Goal: Task Accomplishment & Management: Complete application form

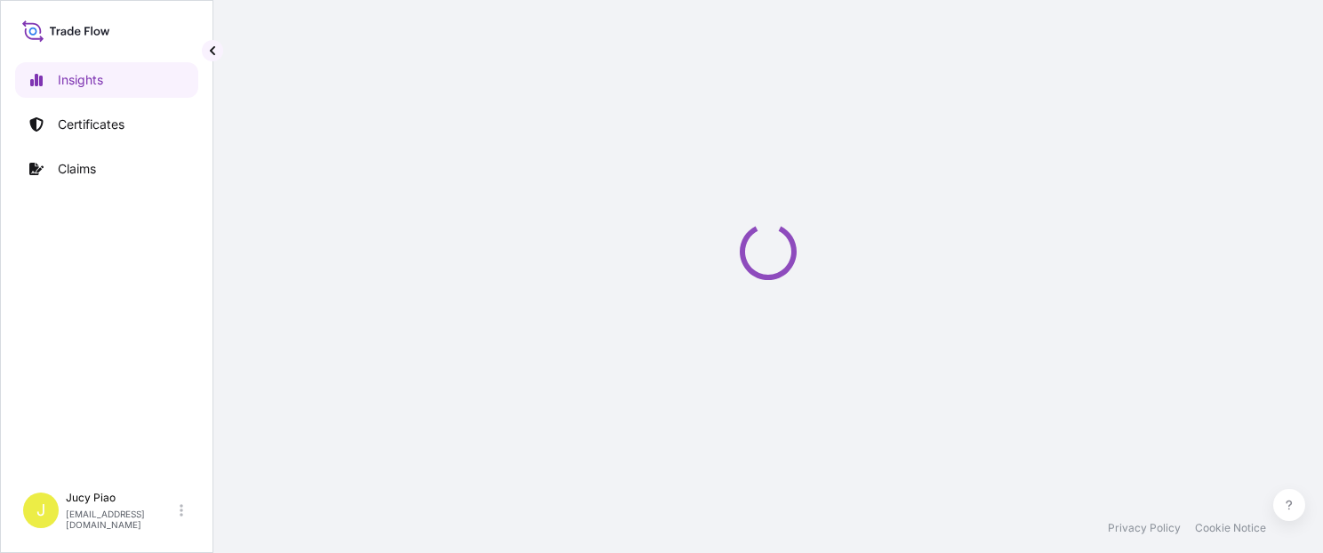
select select "2025"
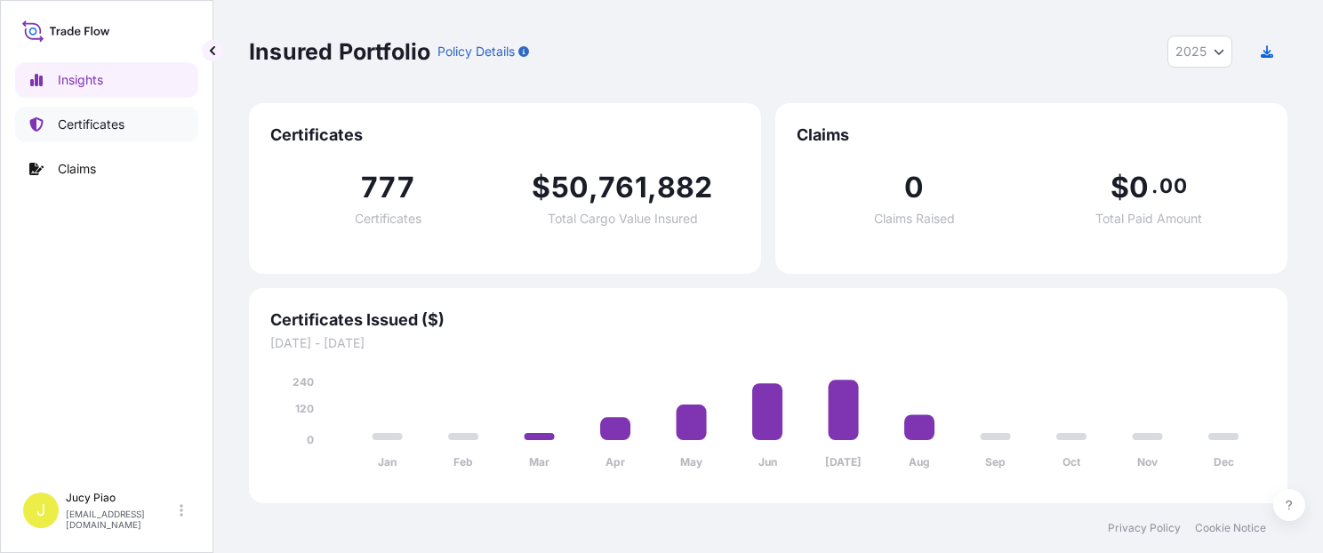
click at [124, 123] on p "Certificates" at bounding box center [91, 125] width 67 height 18
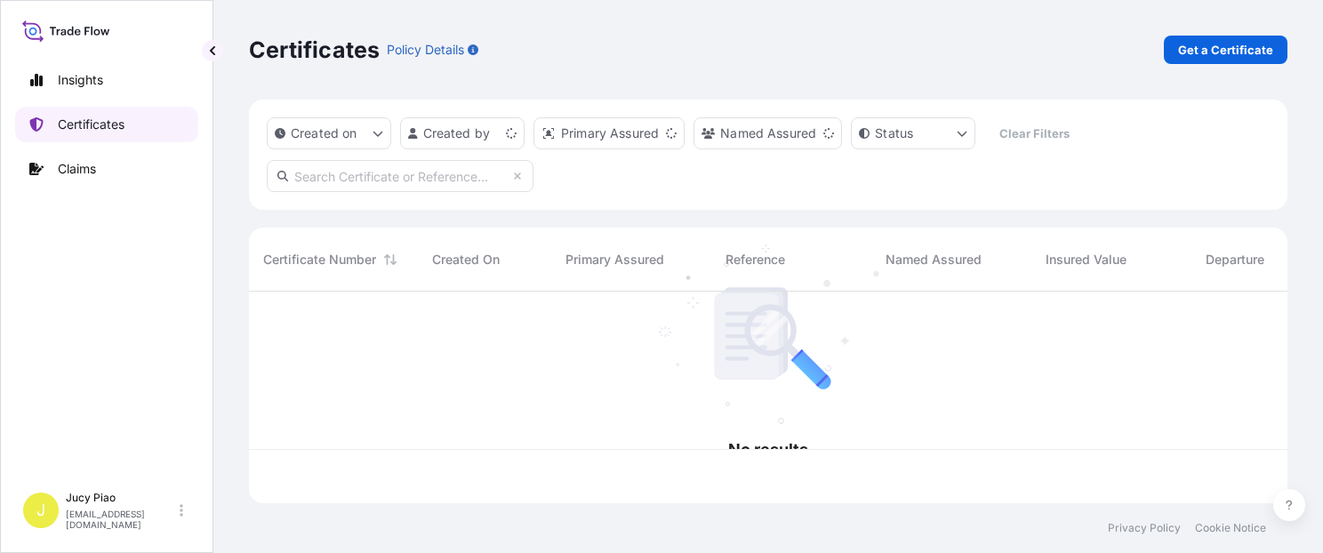
scroll to position [208, 1024]
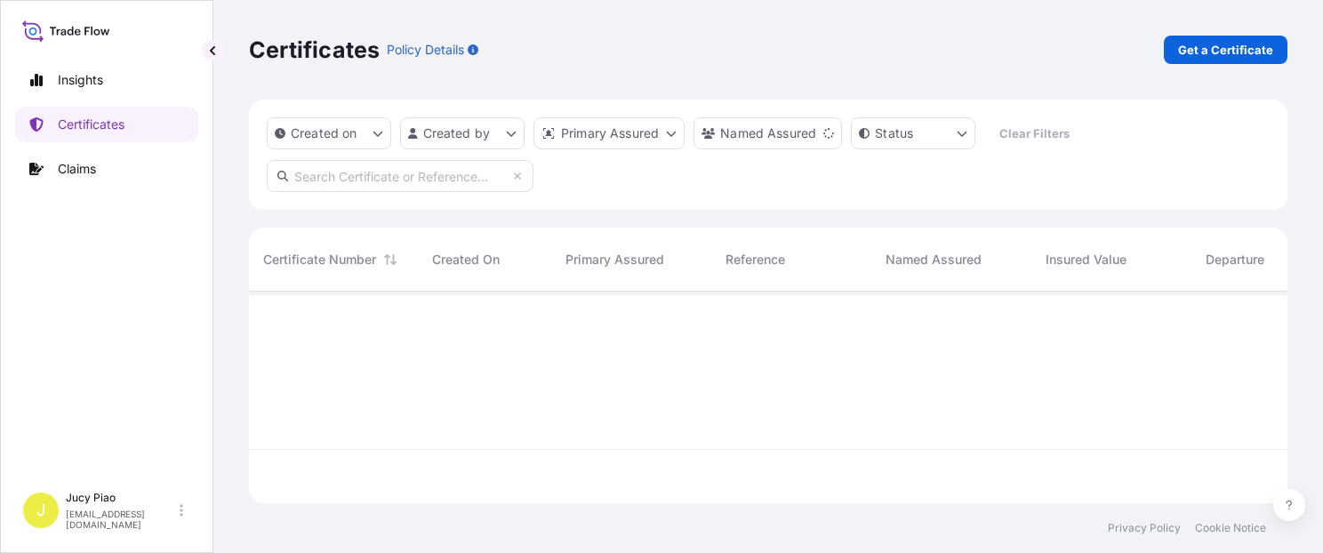
click at [1216, 59] on link "Get a Certificate" at bounding box center [1226, 50] width 124 height 28
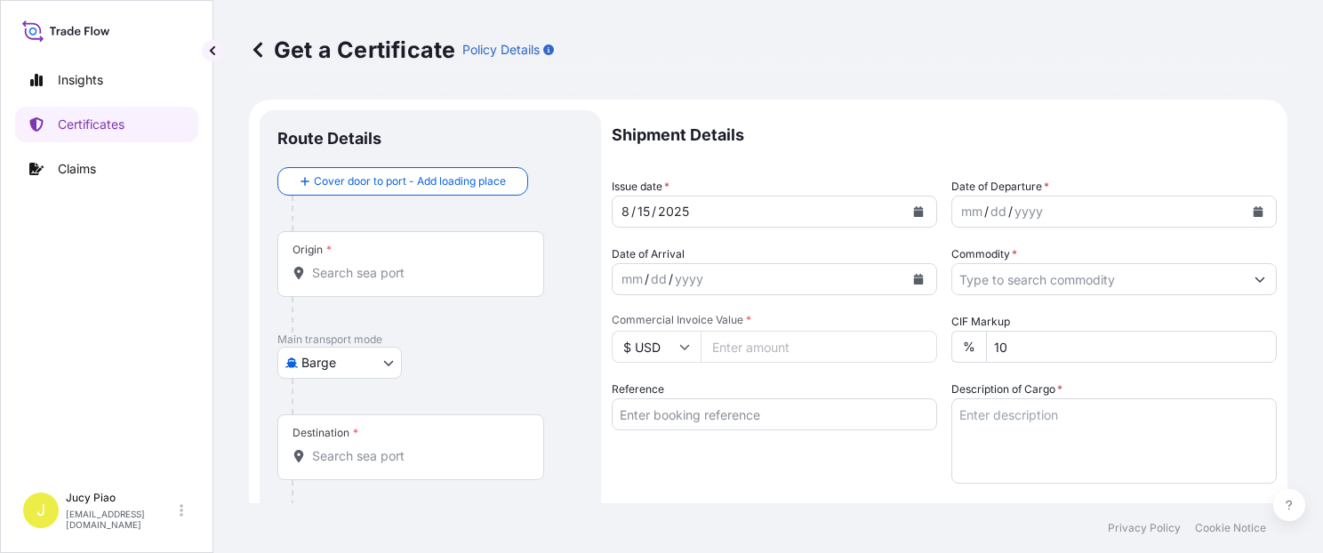
click at [335, 365] on body "Insights Certificates Claims J Jucy Piao jucy.piao@psabdp.com Get a Certificate…" at bounding box center [661, 276] width 1323 height 553
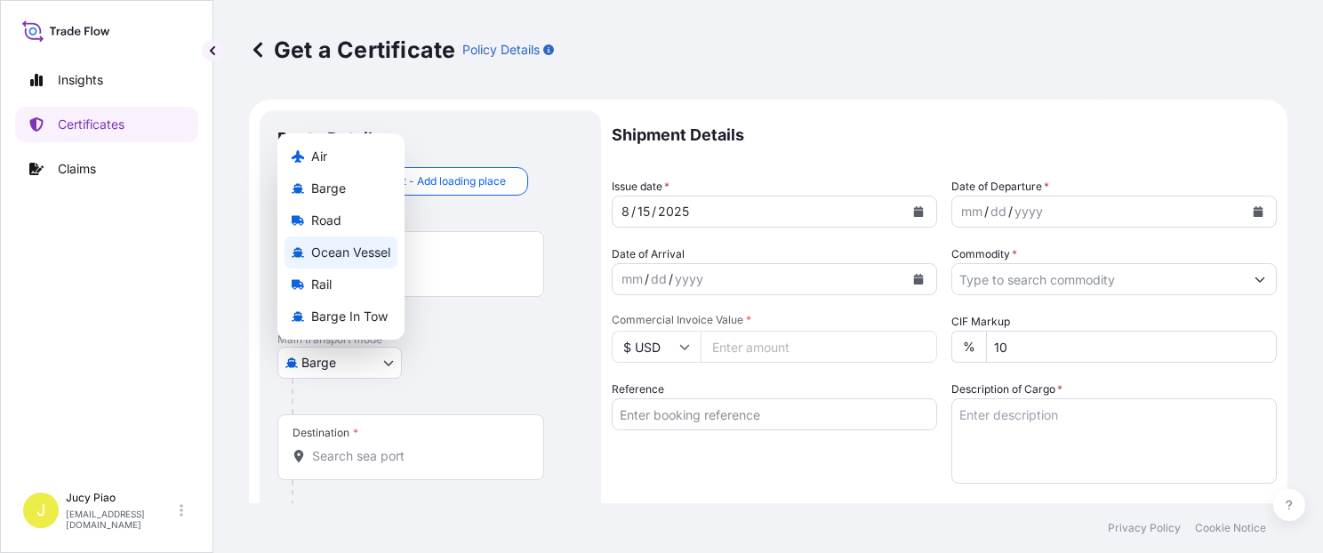
click at [357, 241] on div "Ocean Vessel" at bounding box center [341, 253] width 113 height 32
select select "Ocean Vessel"
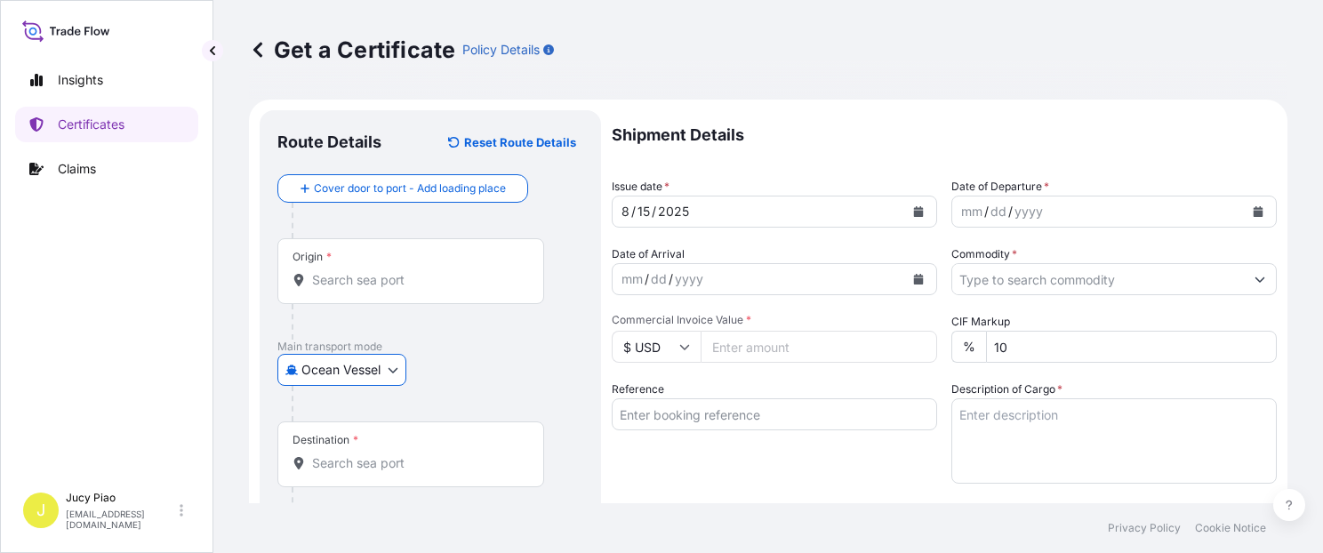
drag, startPoint x: 671, startPoint y: 399, endPoint x: 690, endPoint y: 411, distance: 22.0
click at [676, 400] on input "Reference" at bounding box center [774, 414] width 325 height 32
click at [698, 414] on input "Reference" at bounding box center [774, 414] width 325 height 32
paste input "6395986233"
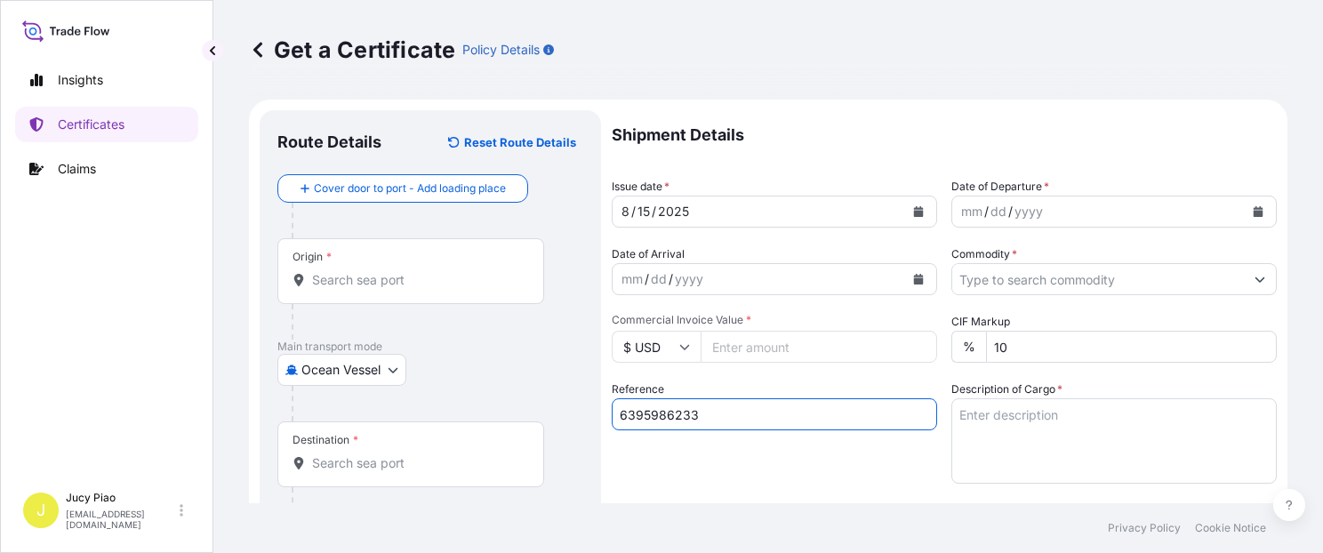
type input "6395986233"
click at [690, 465] on div "Reference 6395986233" at bounding box center [774, 432] width 325 height 103
click at [324, 273] on input "Origin *" at bounding box center [417, 280] width 210 height 18
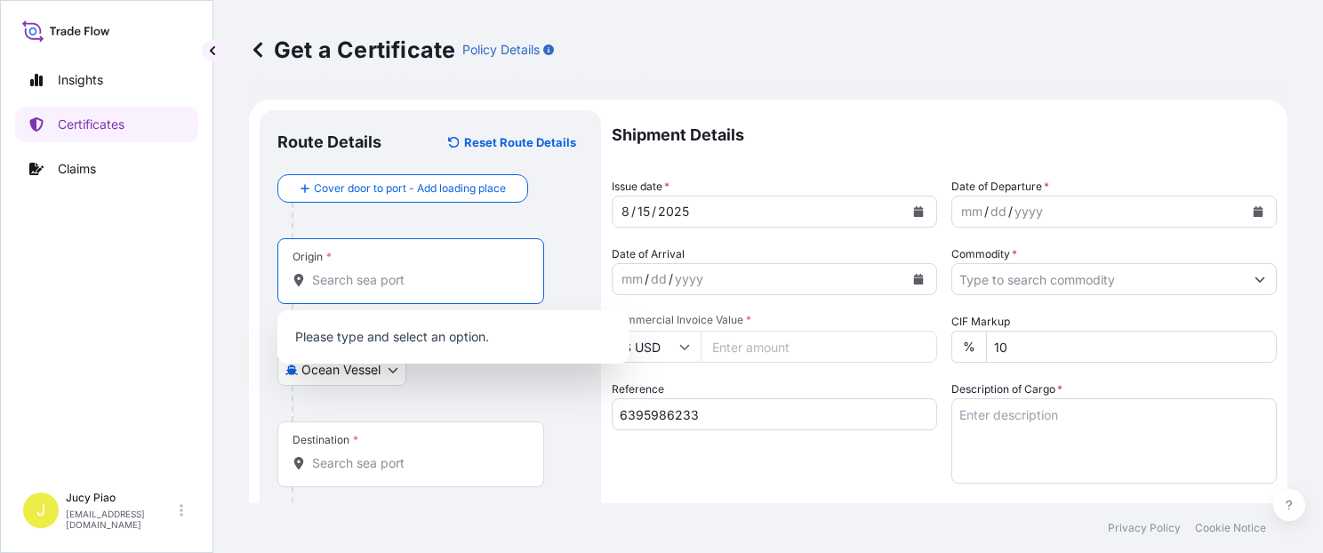
paste input "SHANGHAI"
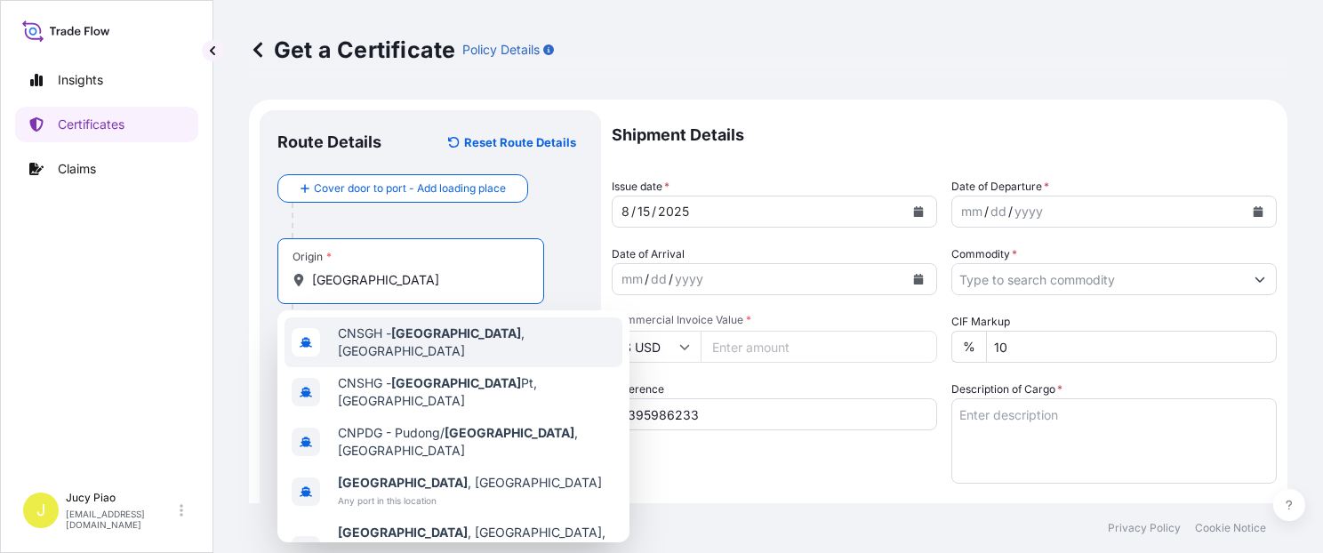
click at [370, 340] on span "CNSGH - Shanghai , China" at bounding box center [476, 343] width 277 height 36
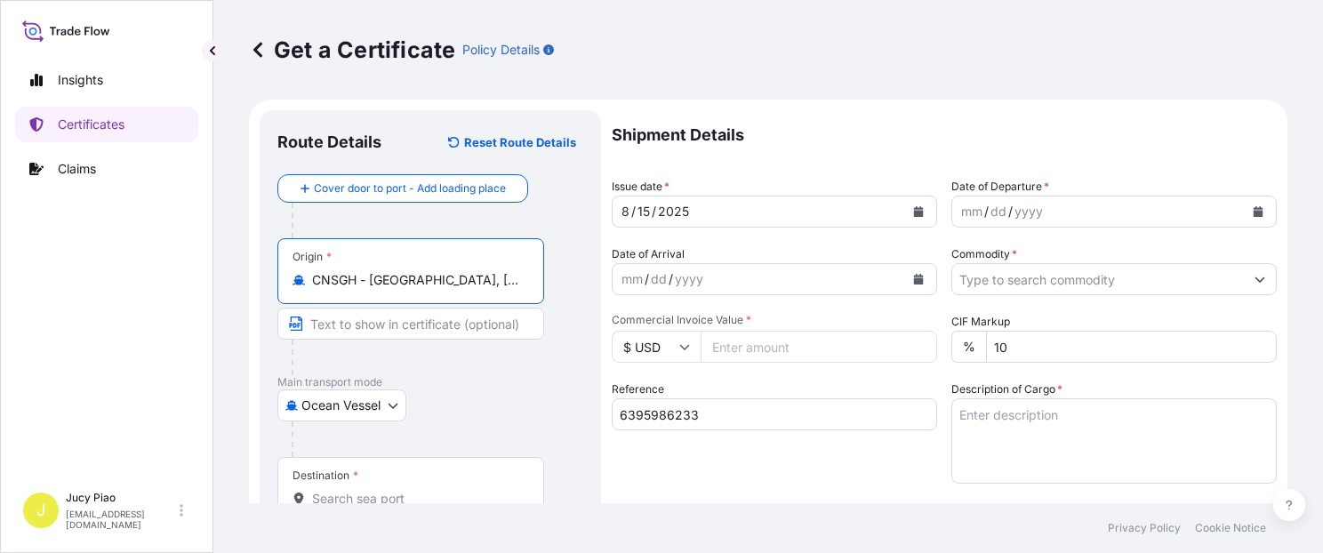
drag, startPoint x: 374, startPoint y: 285, endPoint x: 494, endPoint y: 290, distance: 120.2
click at [494, 290] on div "Origin * CNSGH - Shanghai, China" at bounding box center [410, 271] width 267 height 66
drag, startPoint x: 371, startPoint y: 282, endPoint x: 514, endPoint y: 294, distance: 143.7
click at [514, 293] on div "Origin * CNSGH - Shanghai, China" at bounding box center [410, 271] width 267 height 66
type input "CNSGH - Shanghai, China"
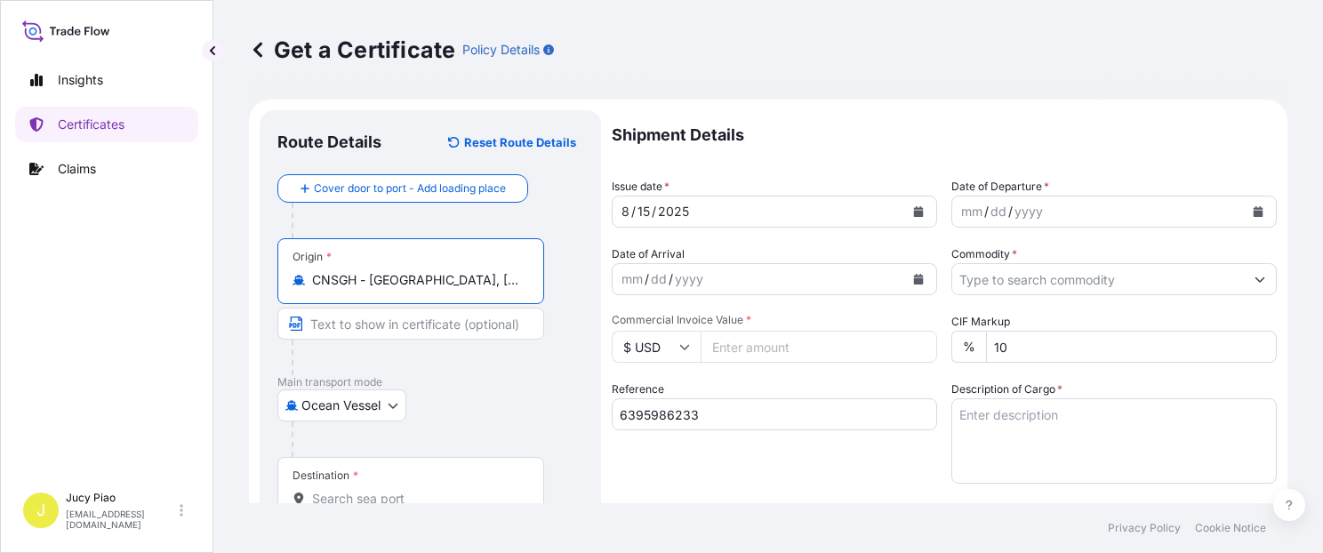
click at [401, 326] on input "Text to appear on certificate" at bounding box center [410, 324] width 267 height 32
paste input "Shanghai, China"
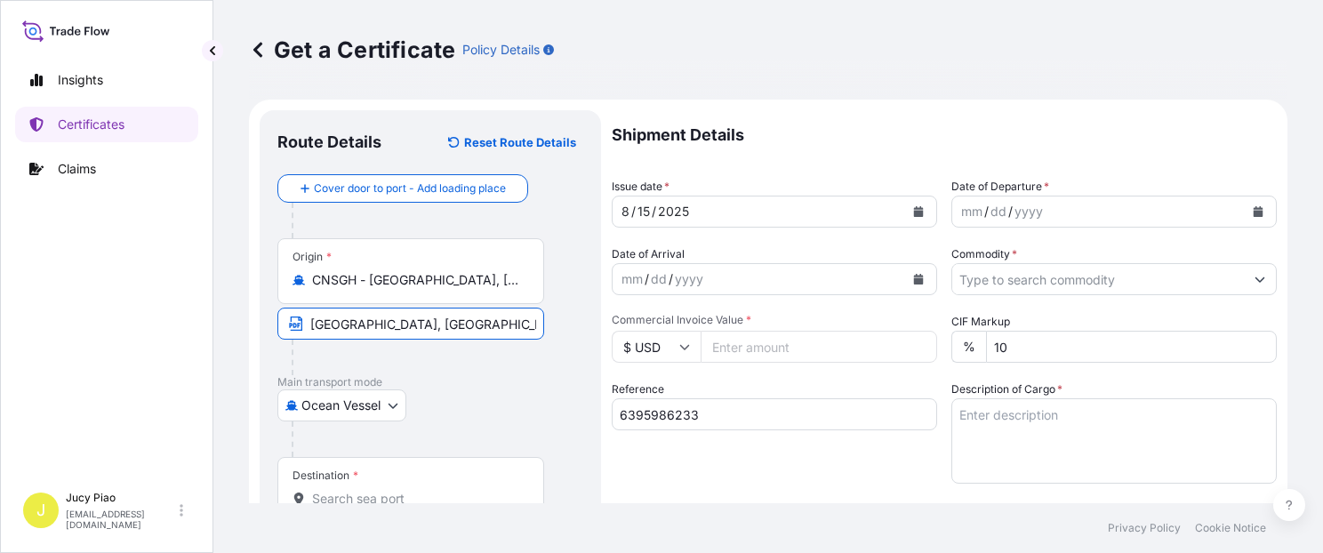
scroll to position [75, 0]
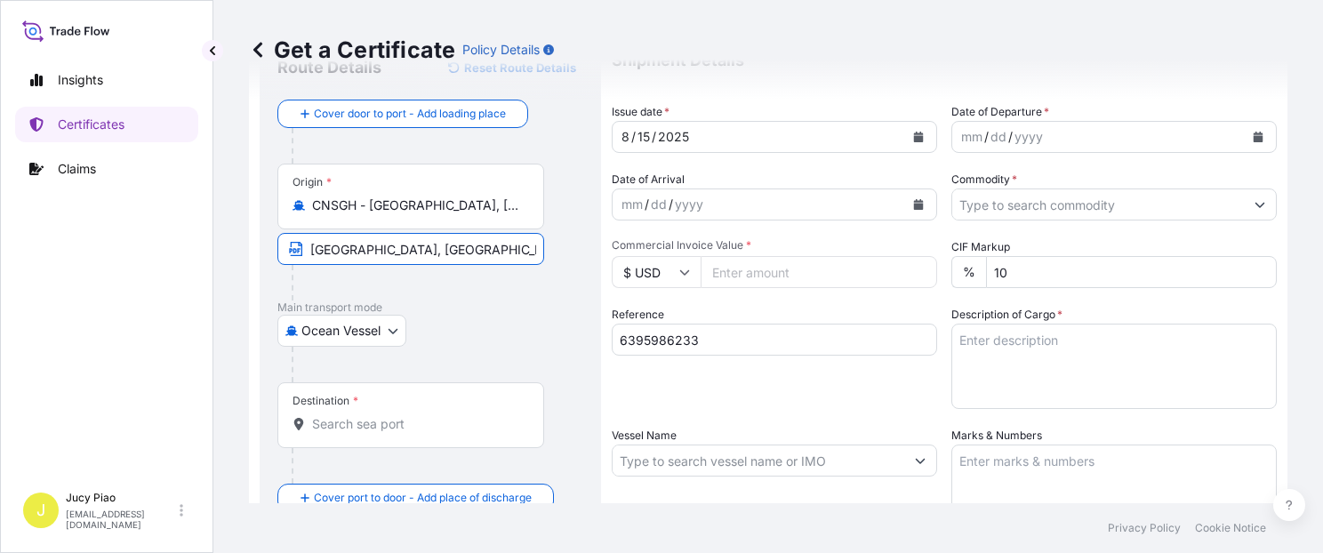
type input "Shanghai, China"
click at [373, 413] on div "Destination *" at bounding box center [410, 415] width 267 height 66
click at [373, 415] on input "Destination *" at bounding box center [417, 424] width 210 height 18
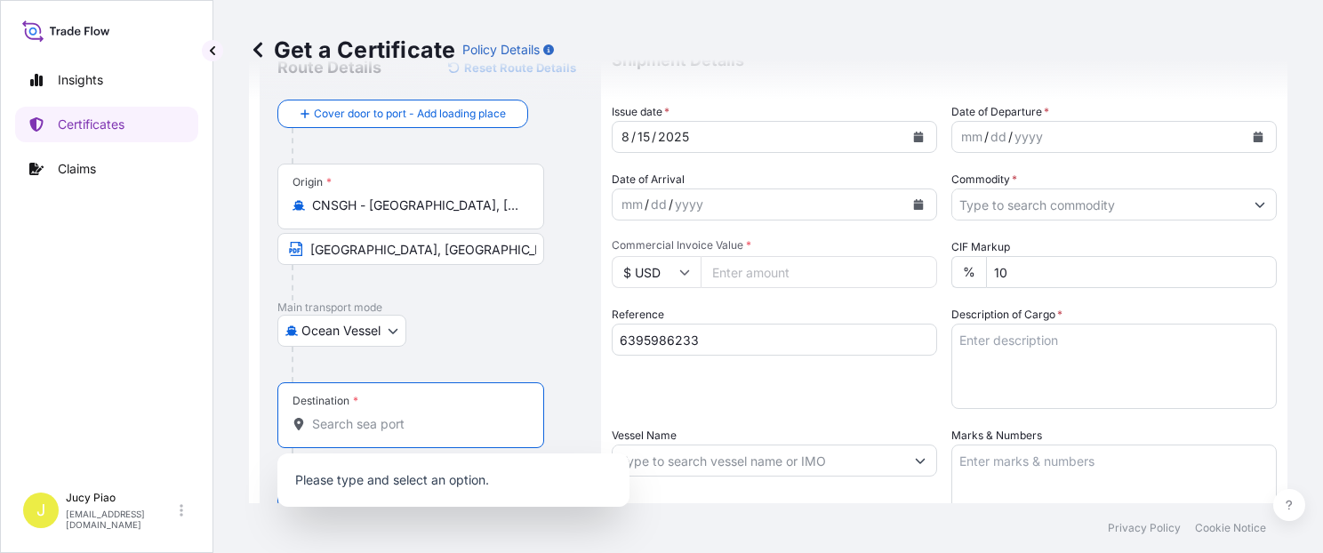
paste input "INCHEON"
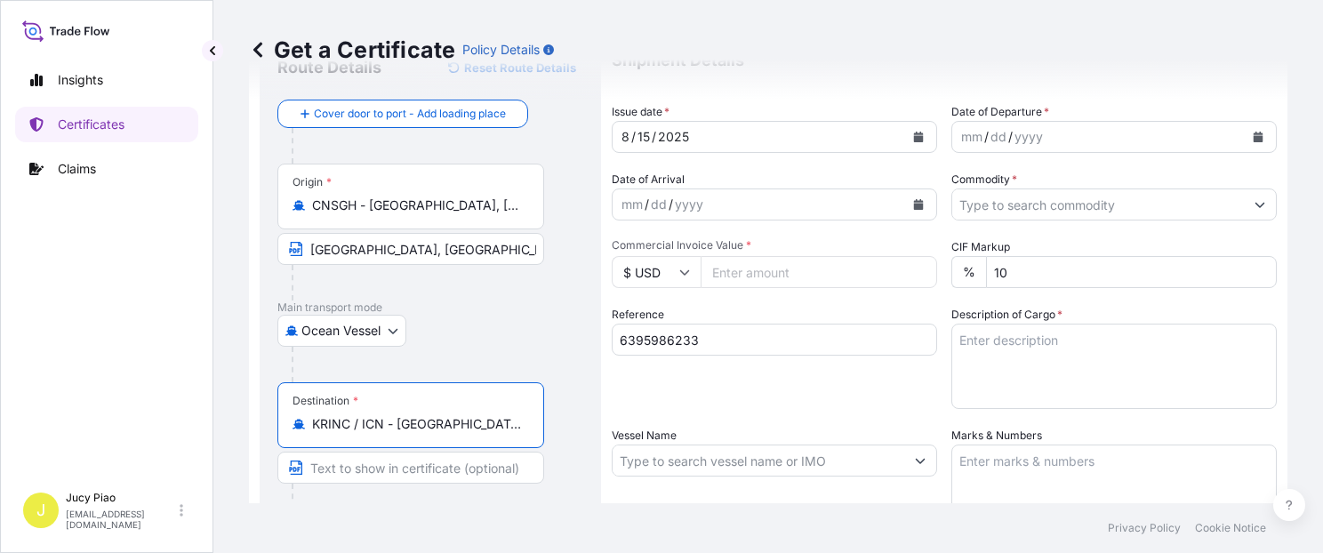
scroll to position [0, 4]
drag, startPoint x: 397, startPoint y: 421, endPoint x: 604, endPoint y: 436, distance: 206.8
click at [604, 436] on form "Route Details Reset Route Details Cover door to port - Add loading place Place …" at bounding box center [768, 484] width 1039 height 919
type input "KRINC / ICN - Incheon, Korea, South"
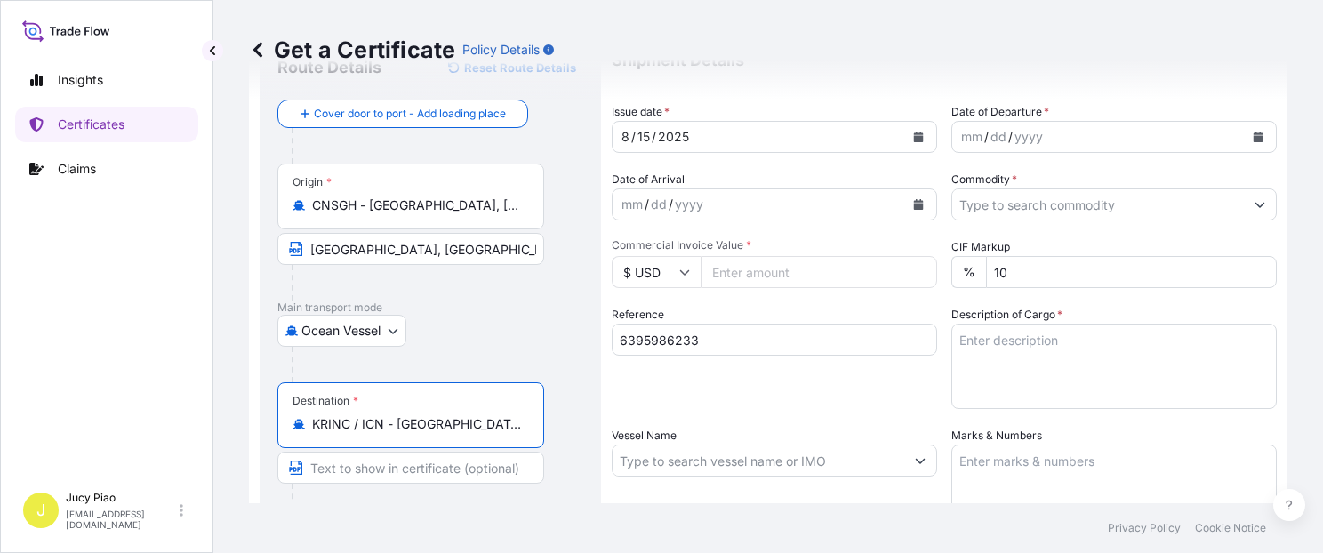
click at [329, 467] on input "Text to appear on certificate" at bounding box center [410, 468] width 267 height 32
paste input "Incheon, Korea, South"
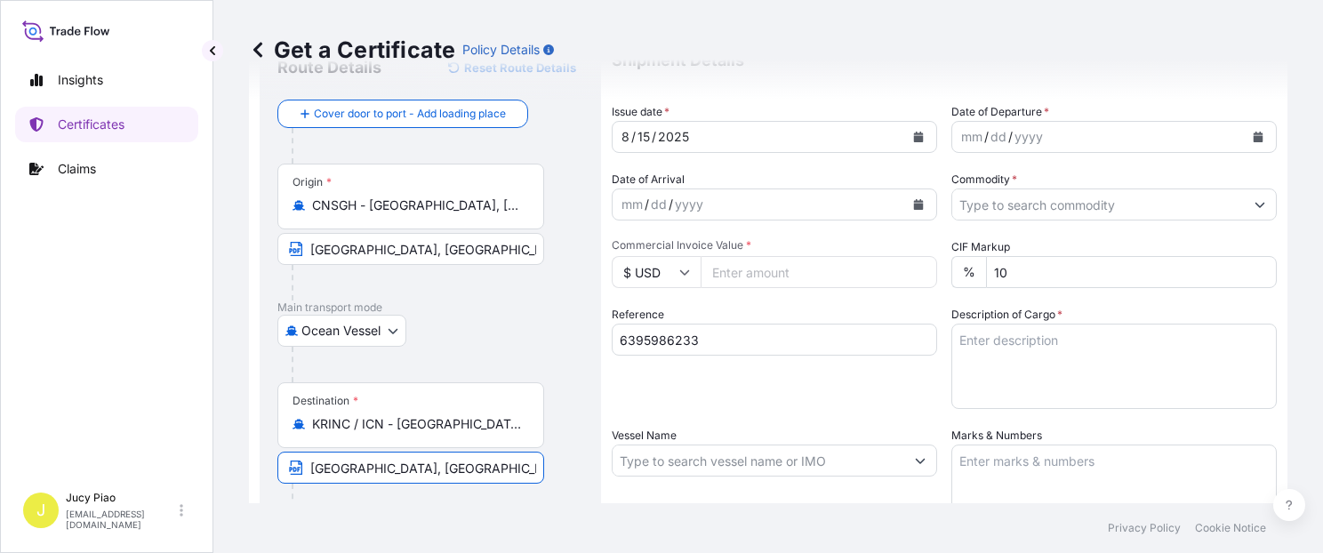
type input "Incheon, Korea, South"
click at [574, 330] on div "Ocean Vessel Air Barge Road Ocean Vessel Rail Barge in Tow" at bounding box center [430, 331] width 306 height 32
click at [972, 137] on div "mm" at bounding box center [971, 136] width 25 height 21
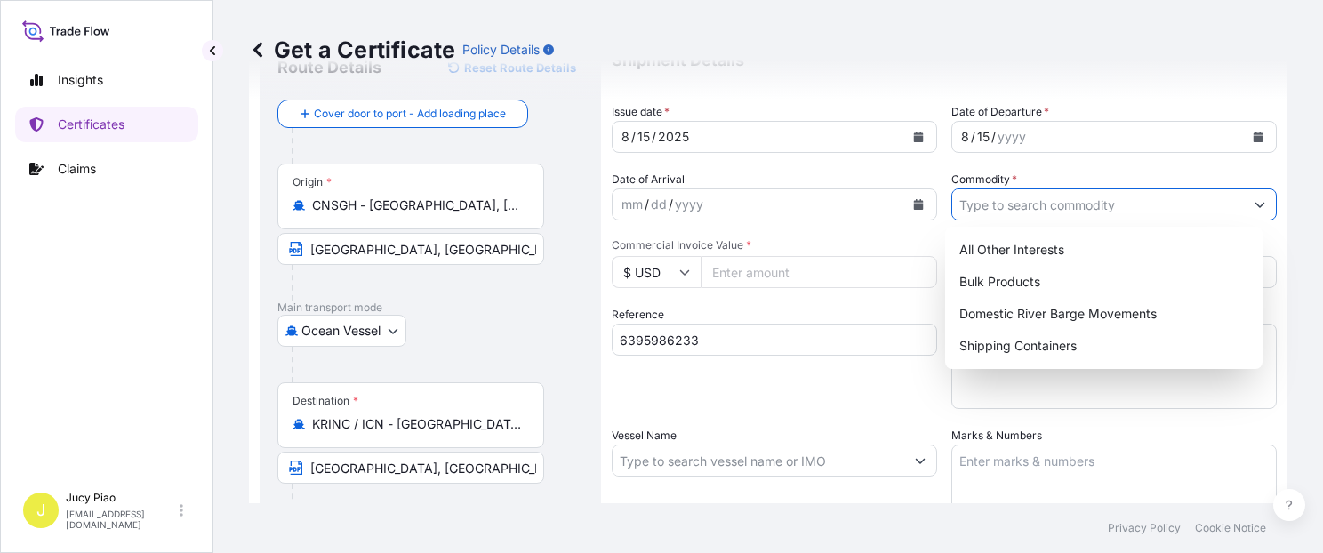
click at [992, 207] on input "Commodity *" at bounding box center [1098, 205] width 292 height 32
click at [1072, 356] on div "Shipping Containers" at bounding box center [1103, 346] width 303 height 32
type input "Shipping Containers"
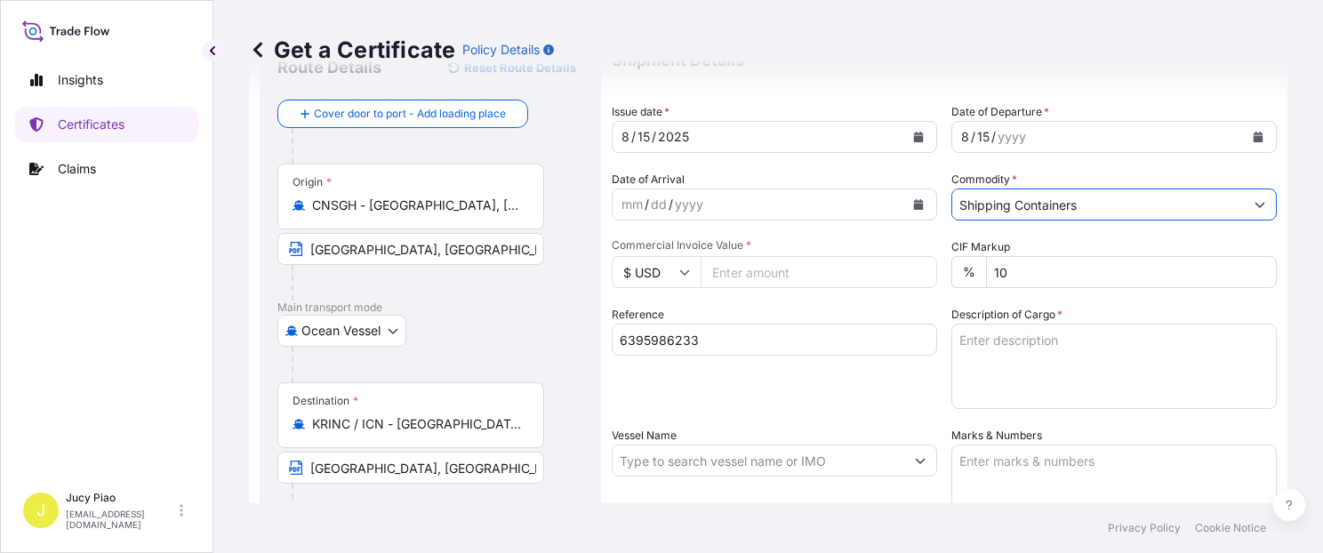
click at [851, 290] on div "Shipment Details Issue date * 8 / 15 / 2025 Date of Departure * 8 / 15 / yyyy D…" at bounding box center [944, 459] width 665 height 847
click at [792, 283] on input "Commercial Invoice Value *" at bounding box center [819, 272] width 237 height 32
type input "46400.5"
click at [1111, 374] on textarea "Description of Cargo *" at bounding box center [1113, 366] width 325 height 85
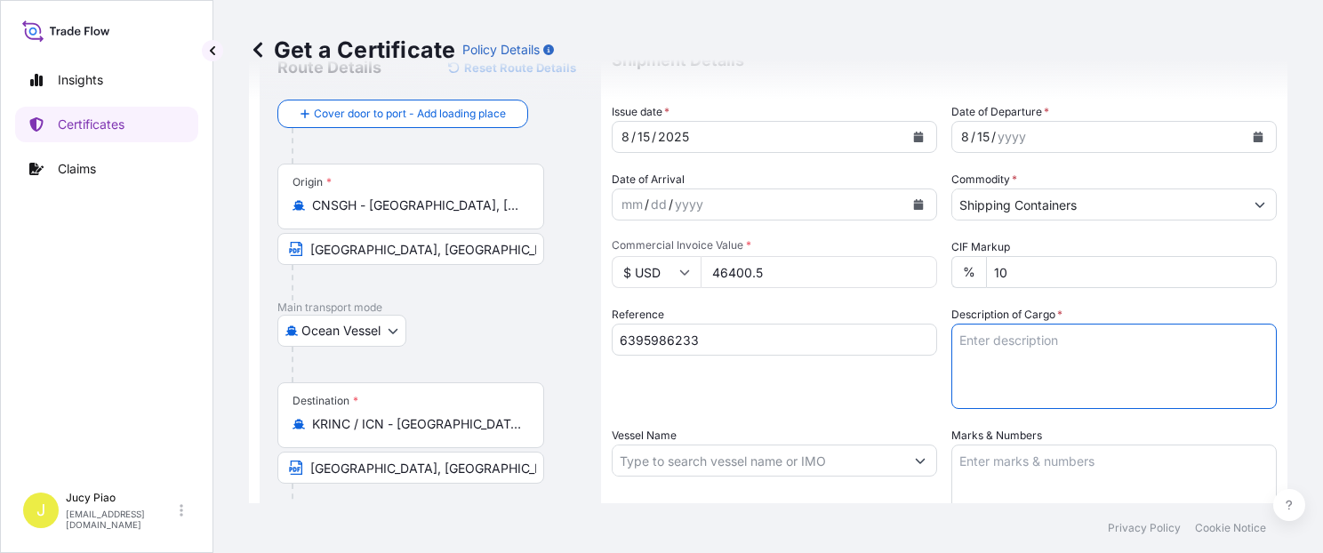
paste textarea "CARBOPOL(R) ULTREZ 20 POLYMER, BOX"
paste textarea "16 PALLETS (250 CT)"
type textarea "CARBOPOL(R) ULTREZ 20 POLYMER, BOX 16 PALLETS (250 CT)"
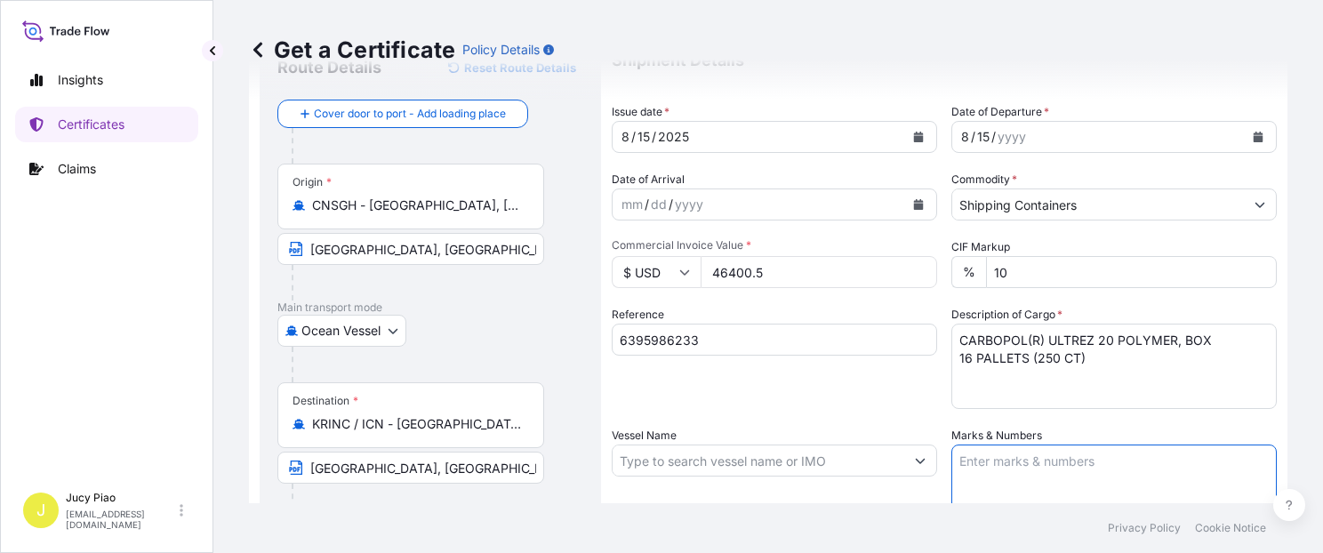
click at [995, 461] on textarea "Marks & Numbers" at bounding box center [1113, 489] width 325 height 89
paste textarea "PO# 4503915260"
type textarea "PO# 4503915260"
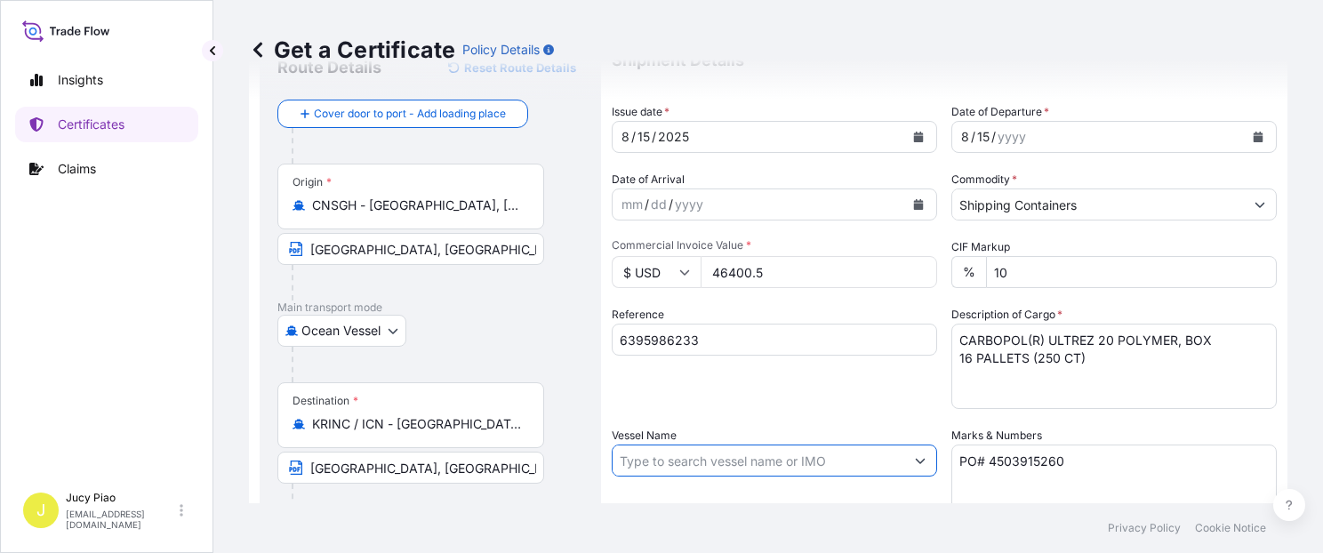
click at [728, 467] on input "Vessel Name" at bounding box center [759, 461] width 292 height 32
paste input "ZHONG SHENG TUO HAI"
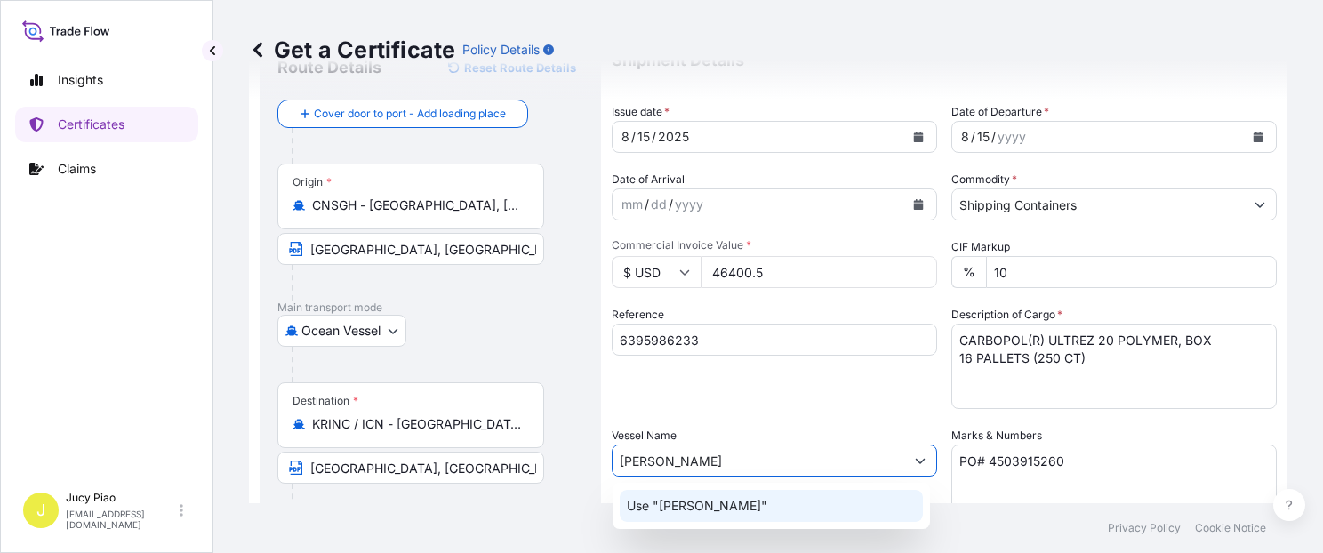
click at [763, 502] on p "Use "ZHONG SHENG TUO HAI"" at bounding box center [697, 506] width 140 height 18
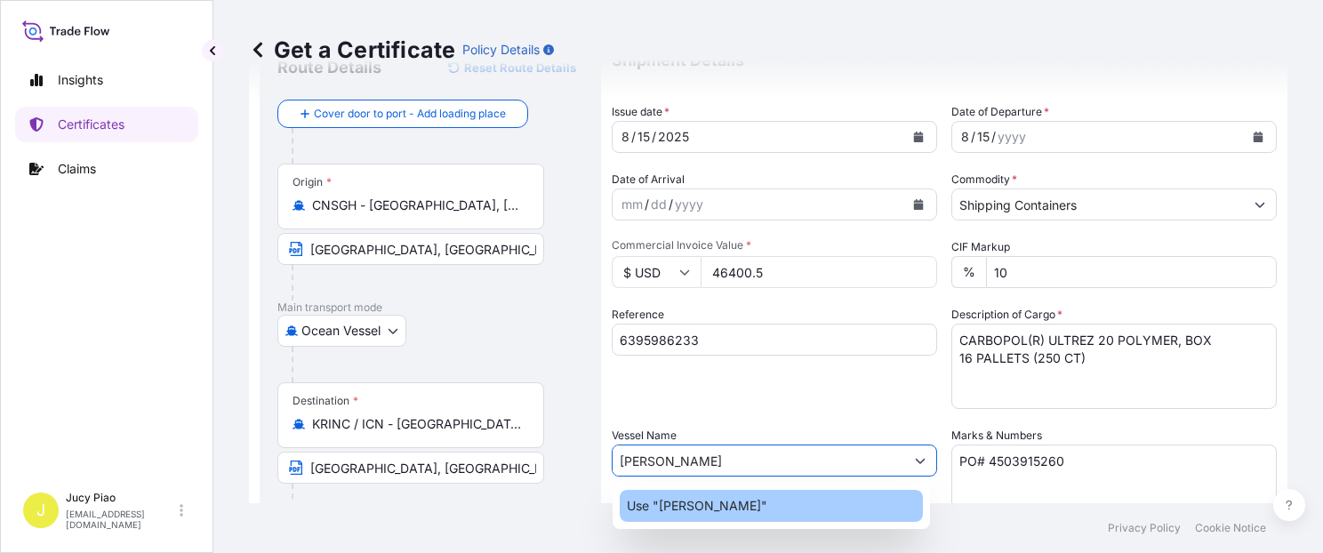
type input "ZHONG SHENG TUO HAI"
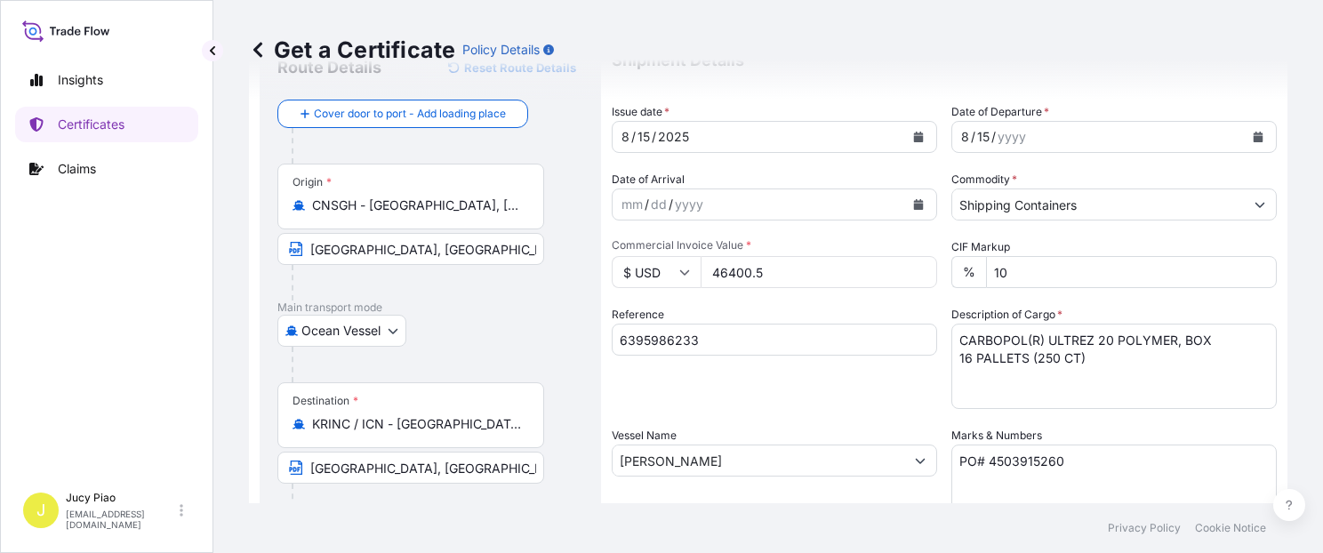
click at [763, 502] on div "Vessel Name ZHONG SHENG TUO HAI" at bounding box center [774, 480] width 325 height 107
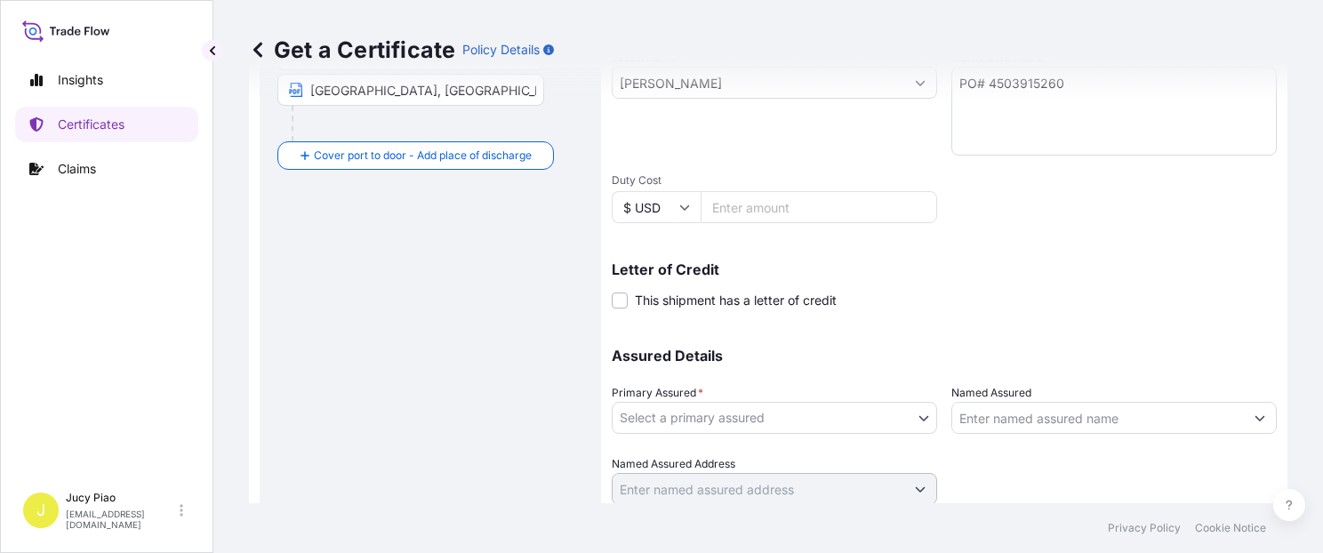
scroll to position [502, 0]
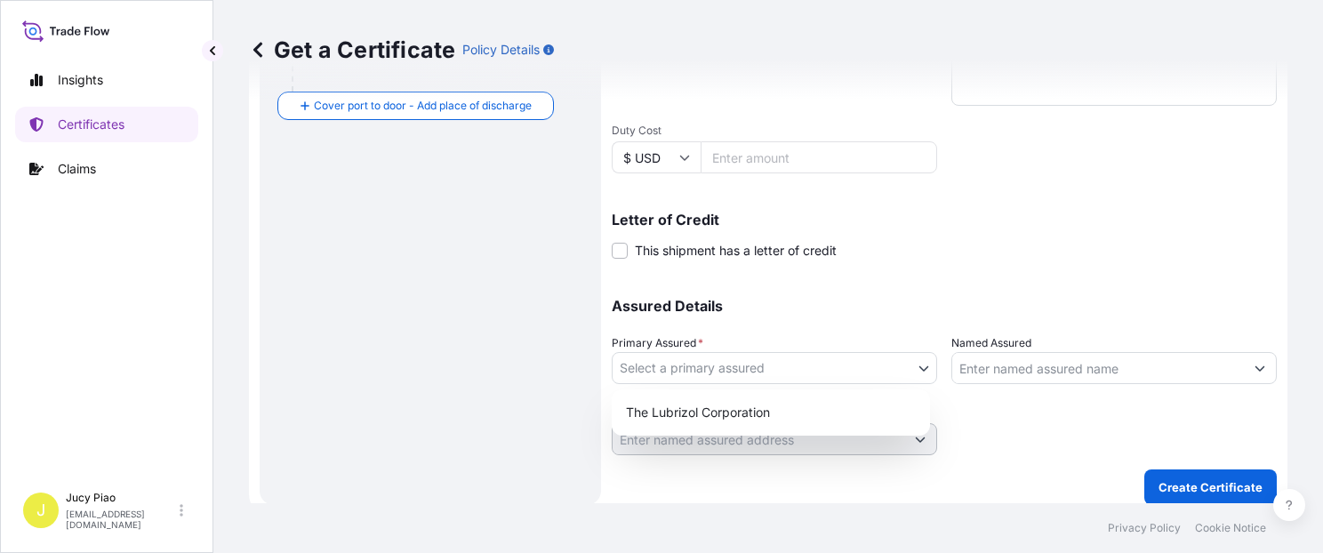
click at [758, 357] on body "0 options available. 1 option available. Insights Certificates Claims J Jucy Pi…" at bounding box center [661, 276] width 1323 height 553
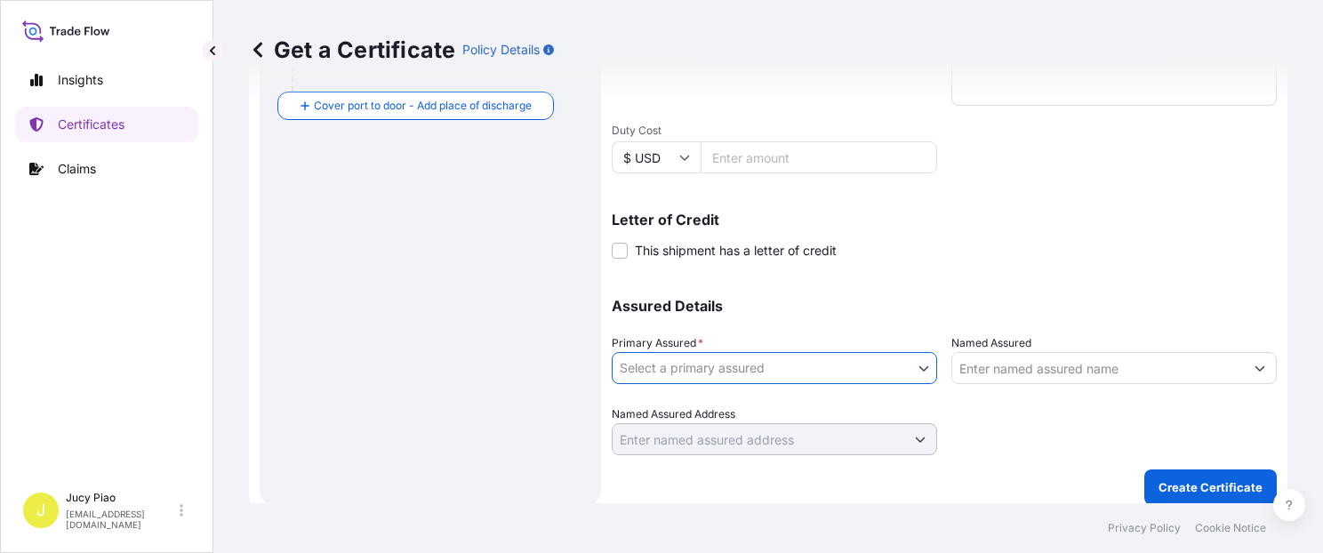
click at [733, 411] on label "Named Assured Address" at bounding box center [674, 414] width 124 height 18
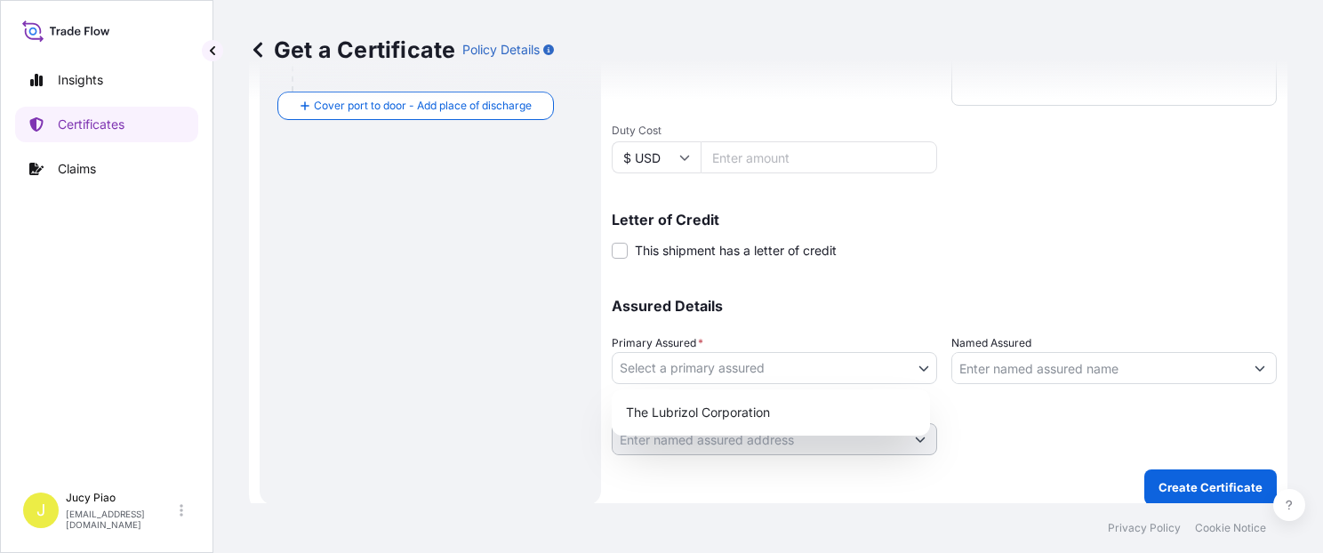
click at [744, 372] on body "0 options available. 1 option available. Insights Certificates Claims J Jucy Pi…" at bounding box center [661, 276] width 1323 height 553
click at [728, 410] on div "The Lubrizol Corporation" at bounding box center [771, 413] width 304 height 32
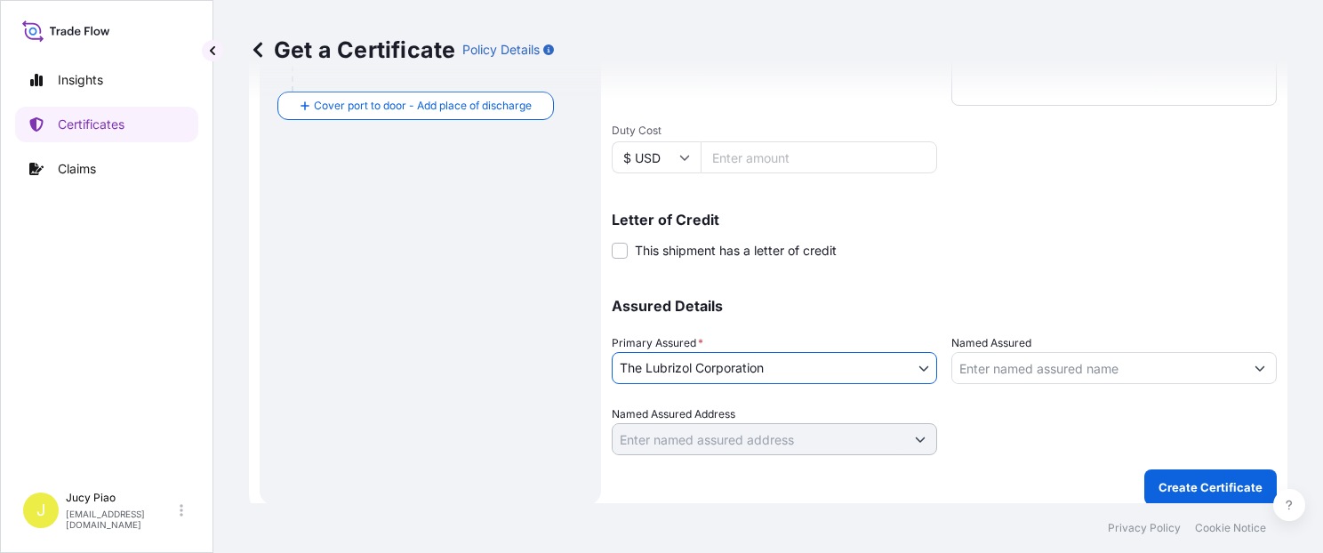
click at [1106, 360] on input "Named Assured" at bounding box center [1098, 368] width 292 height 32
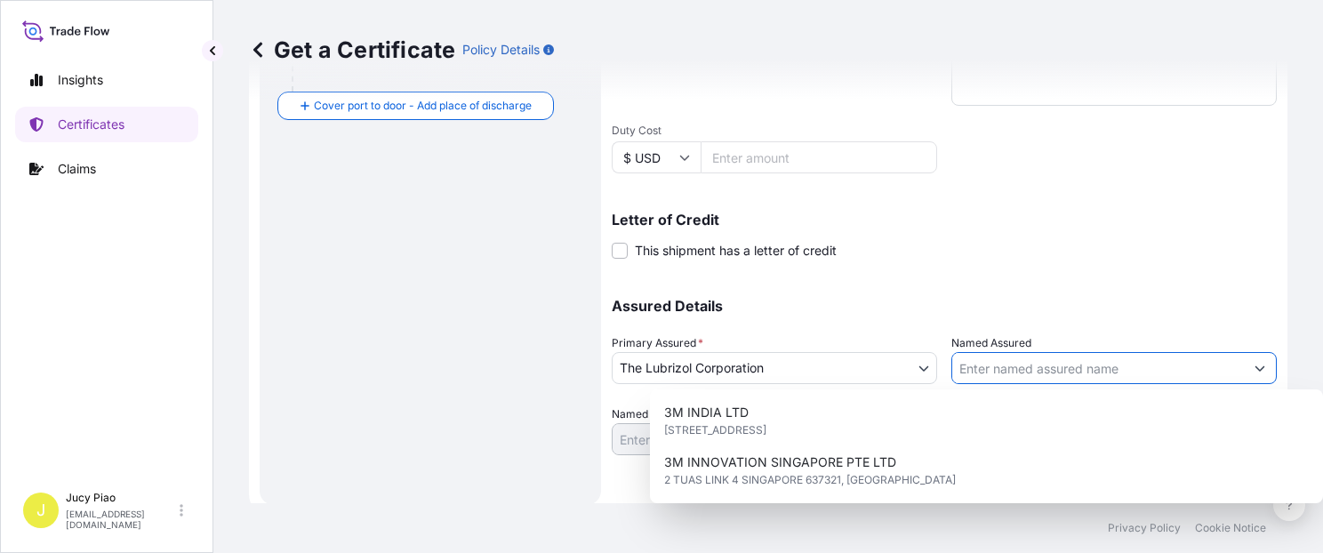
click at [1100, 368] on input "Named Assured" at bounding box center [1098, 368] width 292 height 32
paste input "LUBRIZOL KOREA"
type input "LUBRIZOL KOREA"
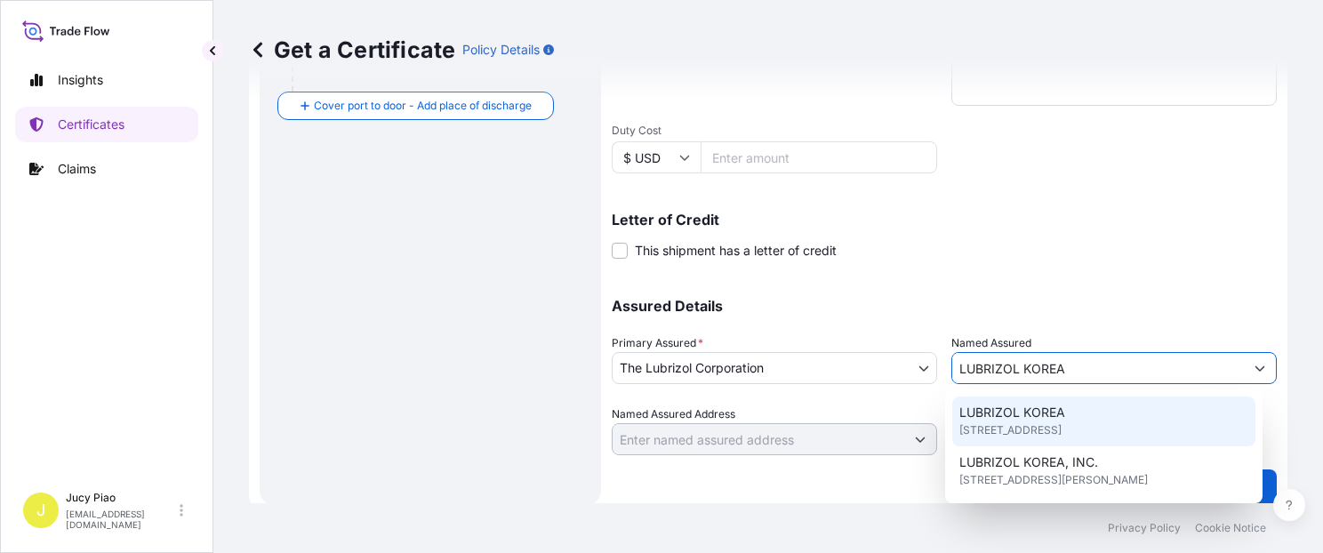
click at [1120, 409] on div "LUBRIZOL KOREA 4F, 416 HANGANG-DAERO, JUNG-GU, 04637, SEOUL, South Korea" at bounding box center [1103, 422] width 303 height 50
type input "4F, 416 HANGANG-DAERO, JUNG-GU"
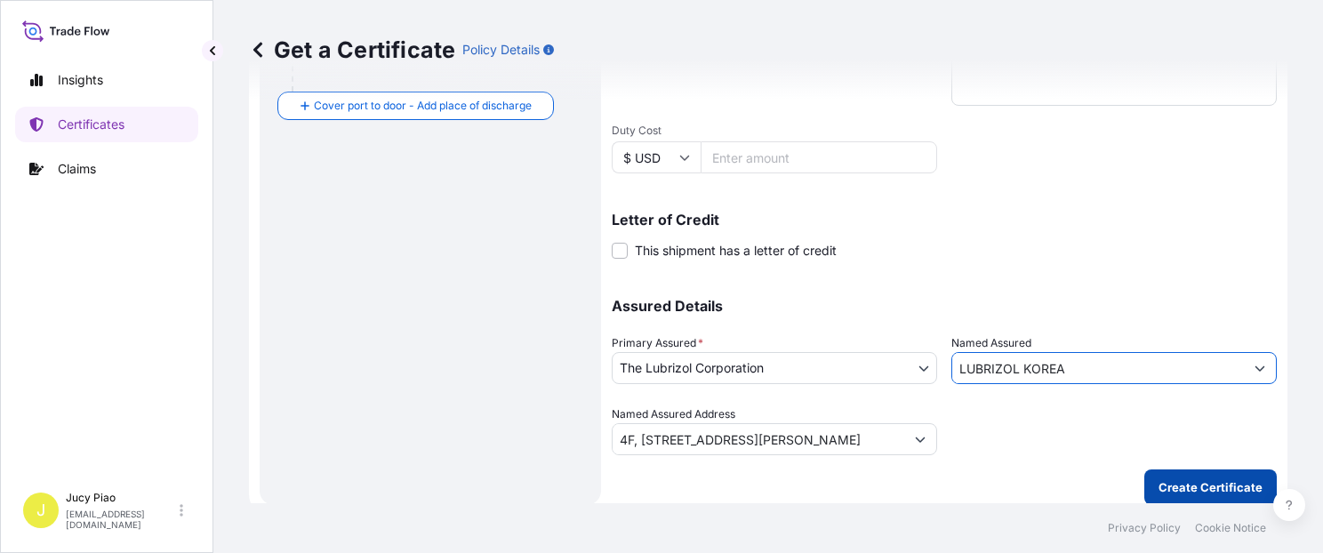
type input "LUBRIZOL KOREA"
click at [1205, 494] on button "Create Certificate" at bounding box center [1210, 487] width 132 height 36
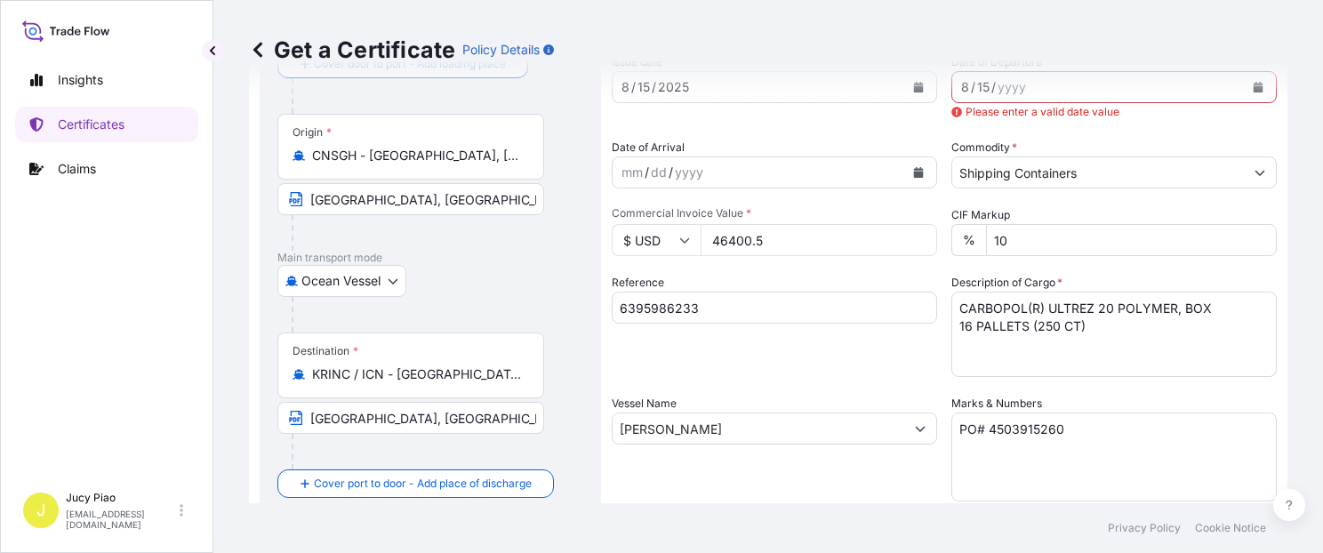
scroll to position [50, 0]
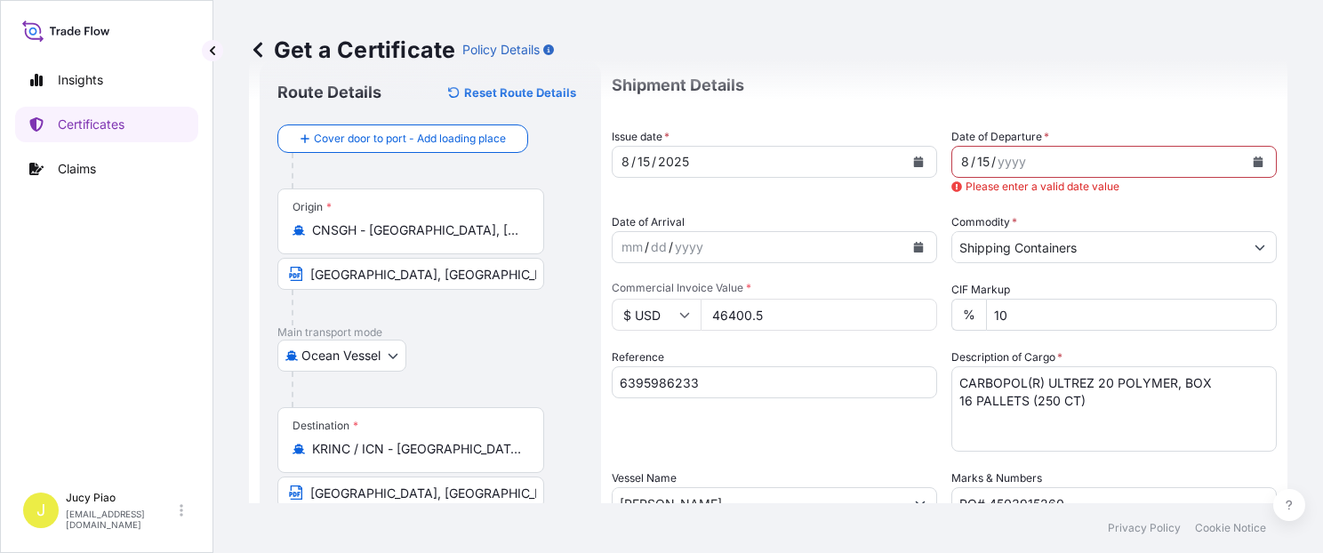
click at [1010, 163] on div "yyyy" at bounding box center [1012, 161] width 32 height 21
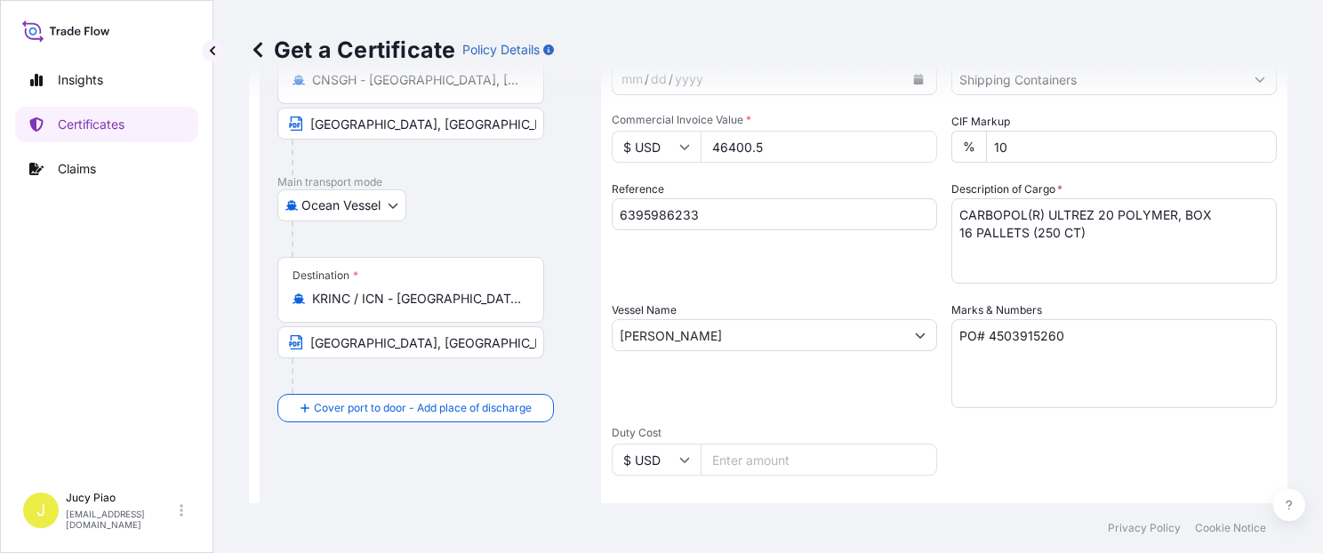
scroll to position [502, 0]
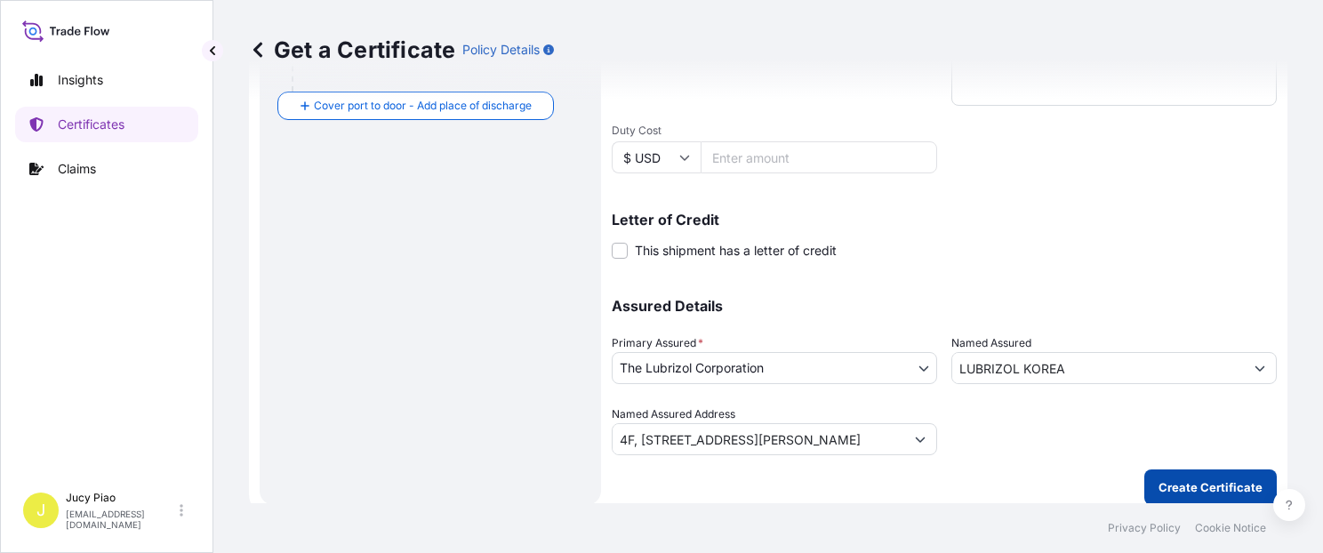
click at [1199, 490] on p "Create Certificate" at bounding box center [1211, 487] width 104 height 18
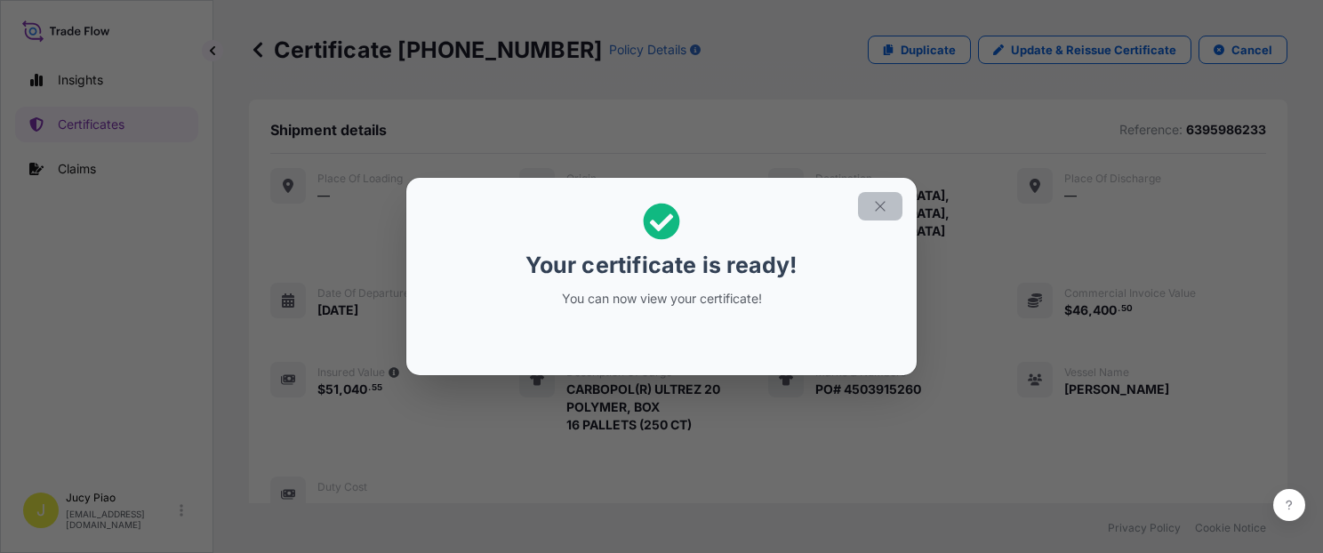
click at [885, 199] on icon "button" at bounding box center [880, 206] width 16 height 16
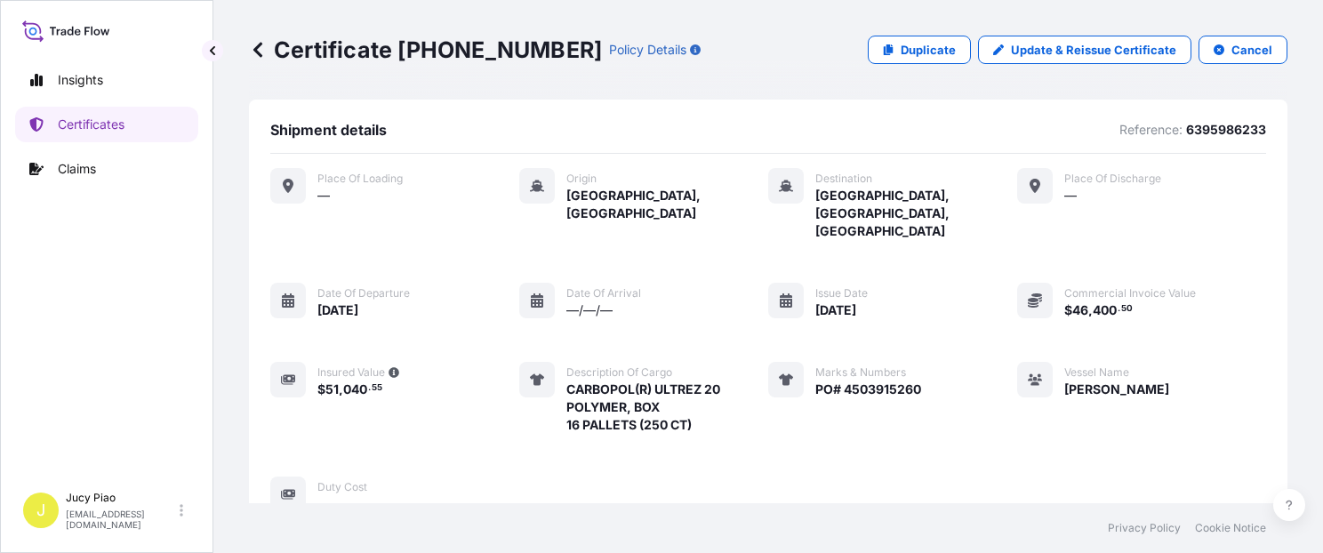
click at [928, 343] on div "Place of Loading — Origin Shanghai, China Destination Incheon, Korea, South Pla…" at bounding box center [768, 340] width 996 height 345
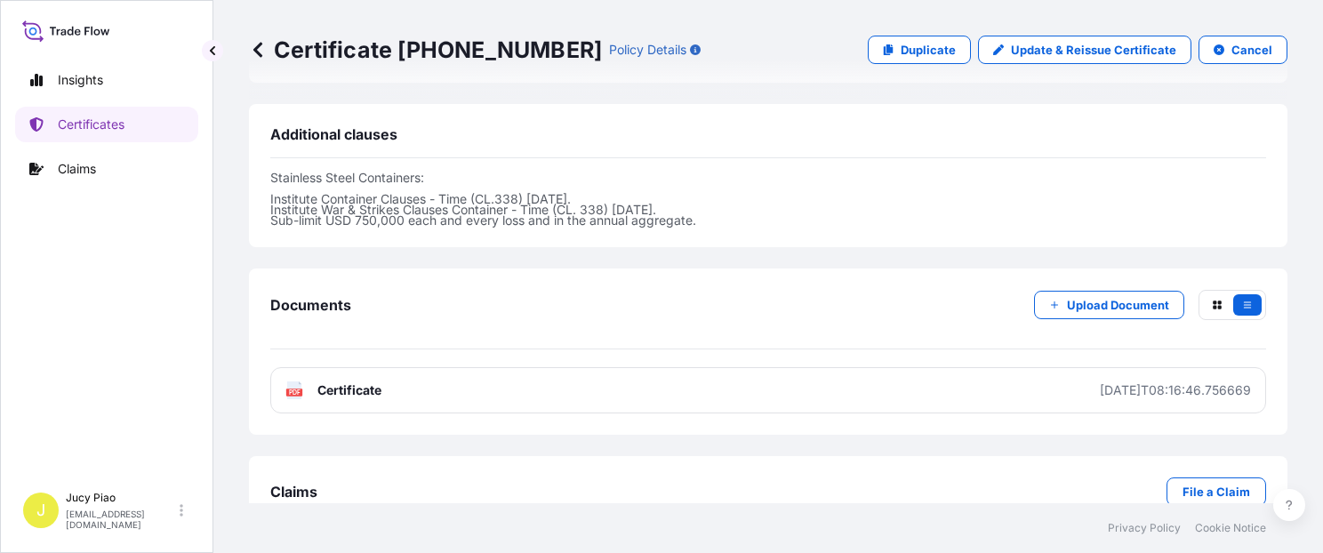
click at [928, 367] on link "PDF Certificate 2025-08-15T08:16:46.756669" at bounding box center [768, 390] width 996 height 46
click at [901, 44] on p "Duplicate" at bounding box center [928, 50] width 55 height 18
select select "Ocean Vessel"
select select "31566"
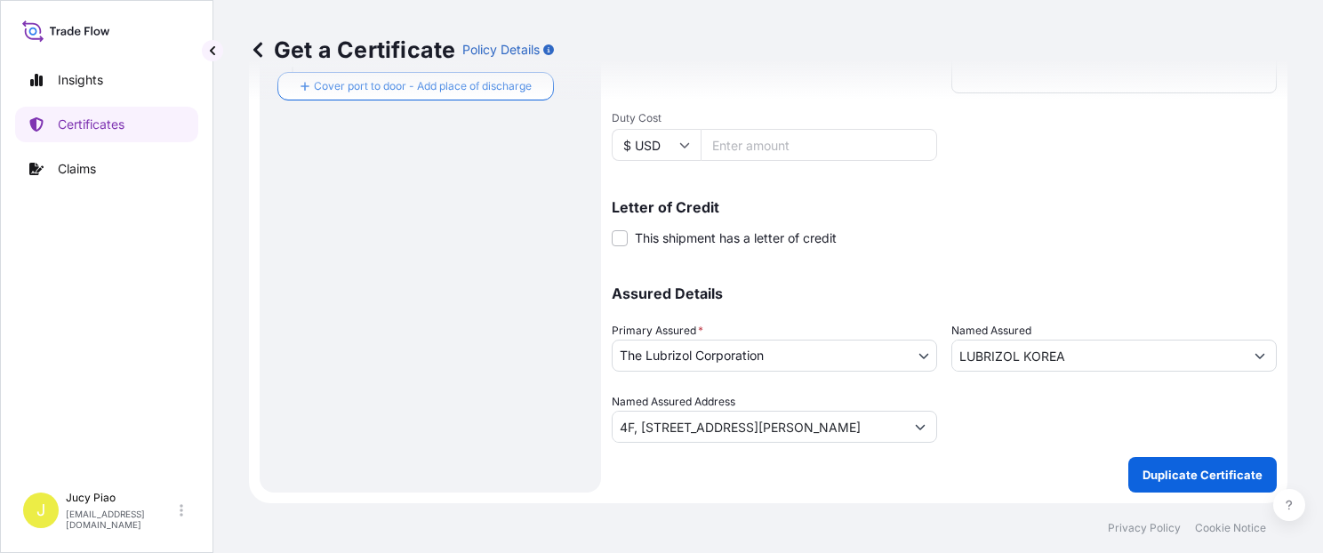
scroll to position [502, 0]
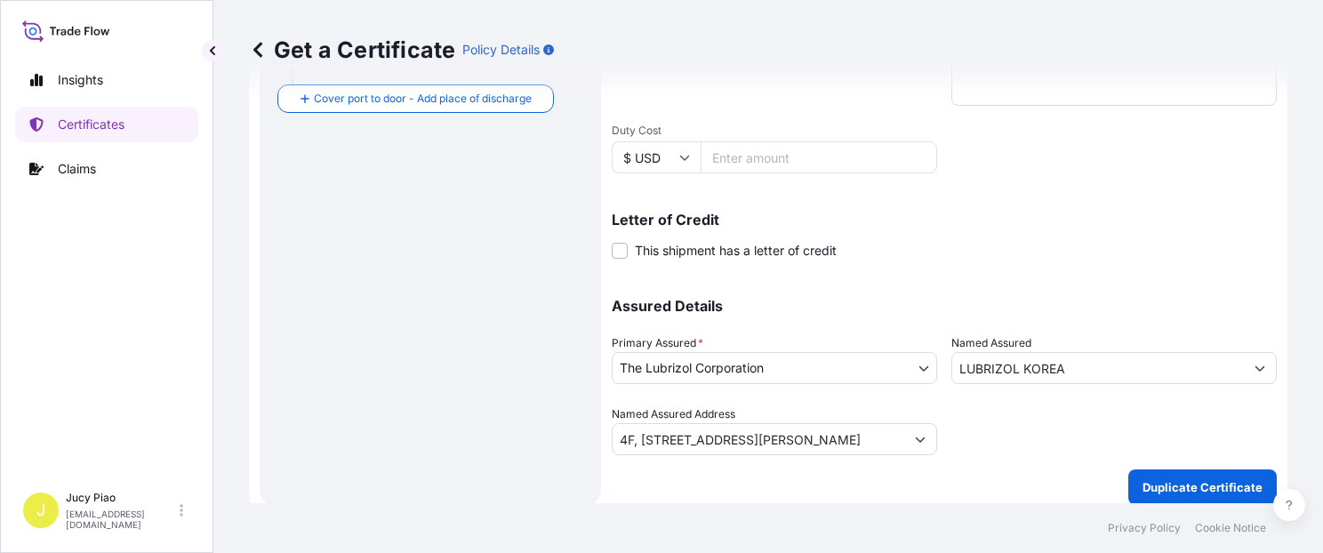
click at [1127, 282] on div "Assured Details Primary Assured * The Lubrizol Corporation The Lubrizol Corpora…" at bounding box center [944, 366] width 665 height 178
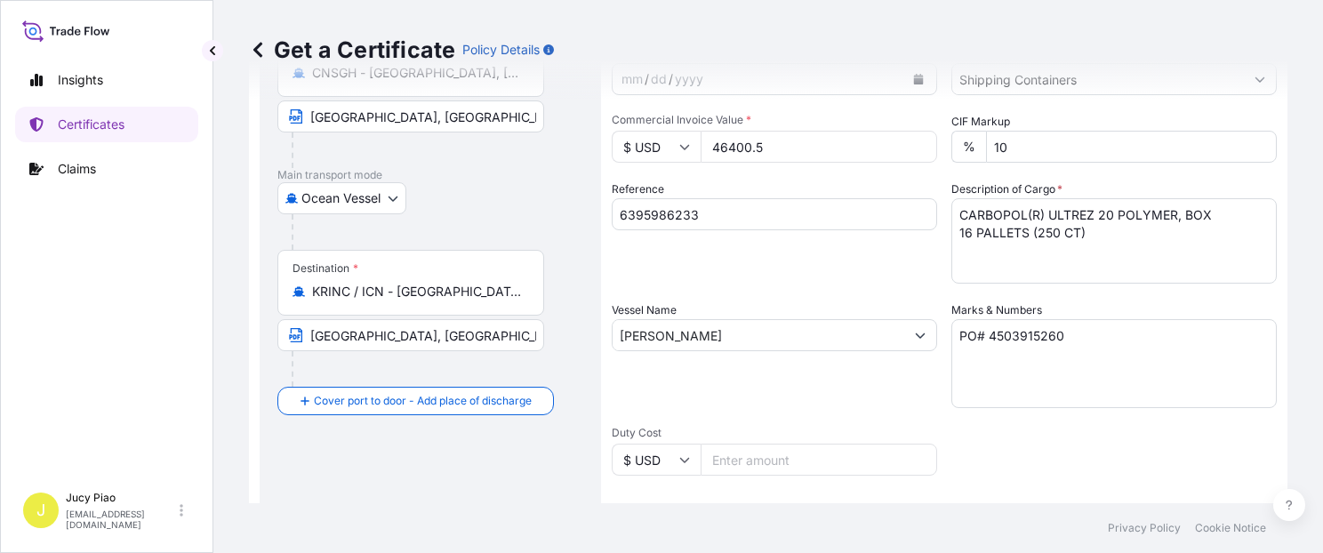
scroll to position [124, 0]
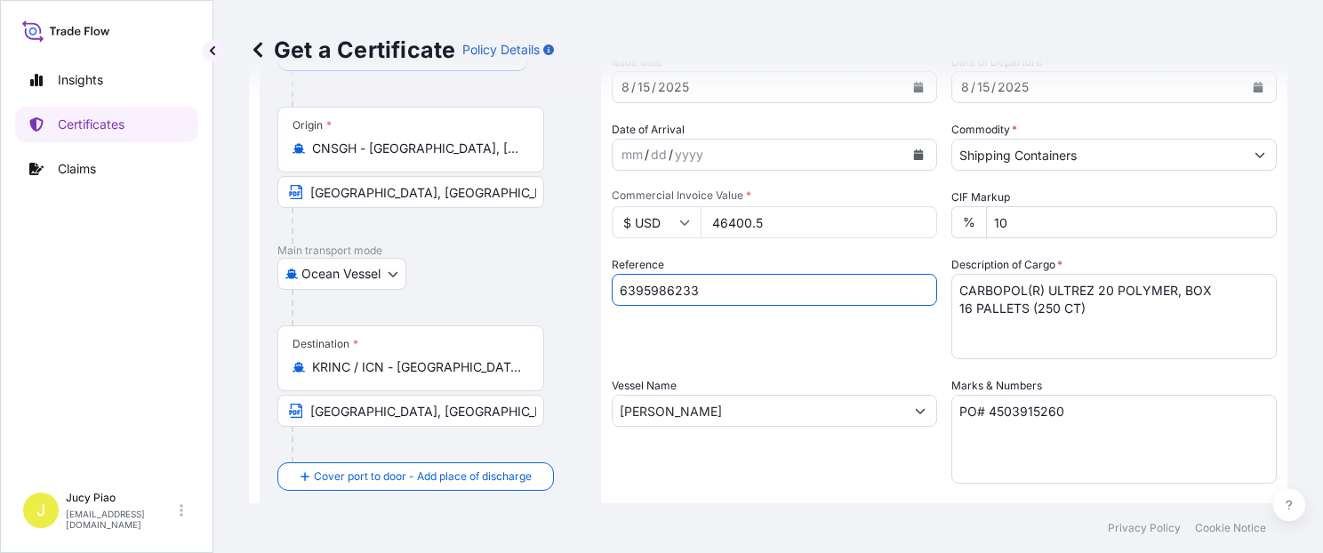
click at [686, 283] on input "6395986233" at bounding box center [774, 290] width 325 height 32
paste input "5"
type input "6395986235"
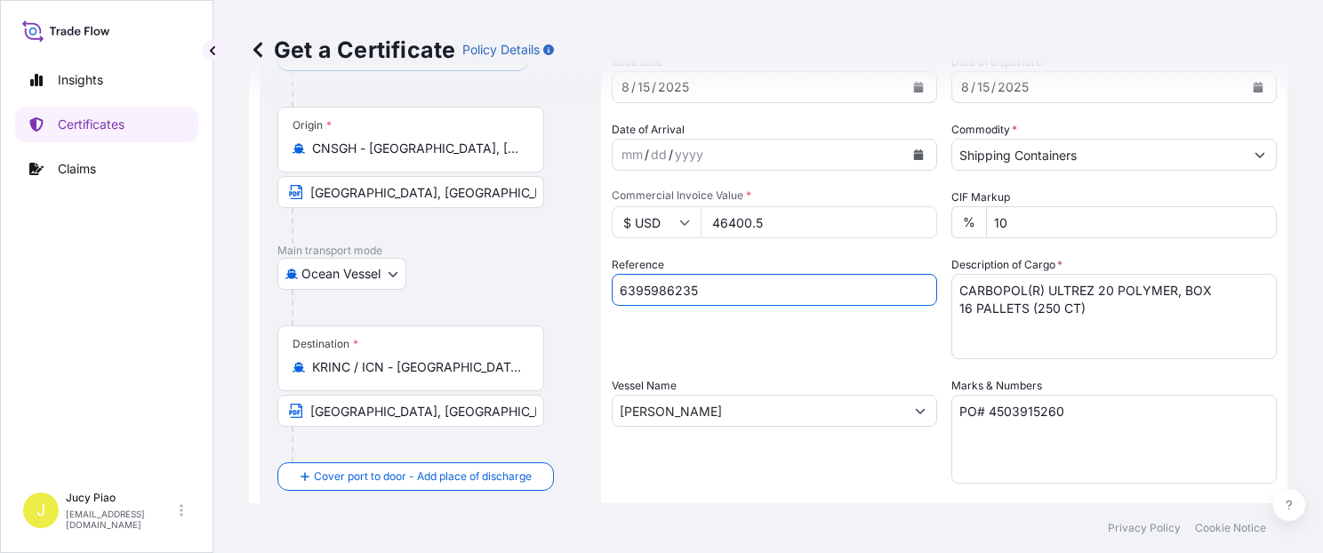
click at [689, 338] on div "Reference 6395986235" at bounding box center [774, 307] width 325 height 103
drag, startPoint x: 1123, startPoint y: 315, endPoint x: 790, endPoint y: 217, distance: 347.5
click at [790, 221] on div "Shipment Details Issue date * 8 / 15 / 2025 Date of Departure * 8 / 15 / 2025 D…" at bounding box center [944, 409] width 665 height 847
paste textarea "THERMOPLASTIC POLYURETHANE"
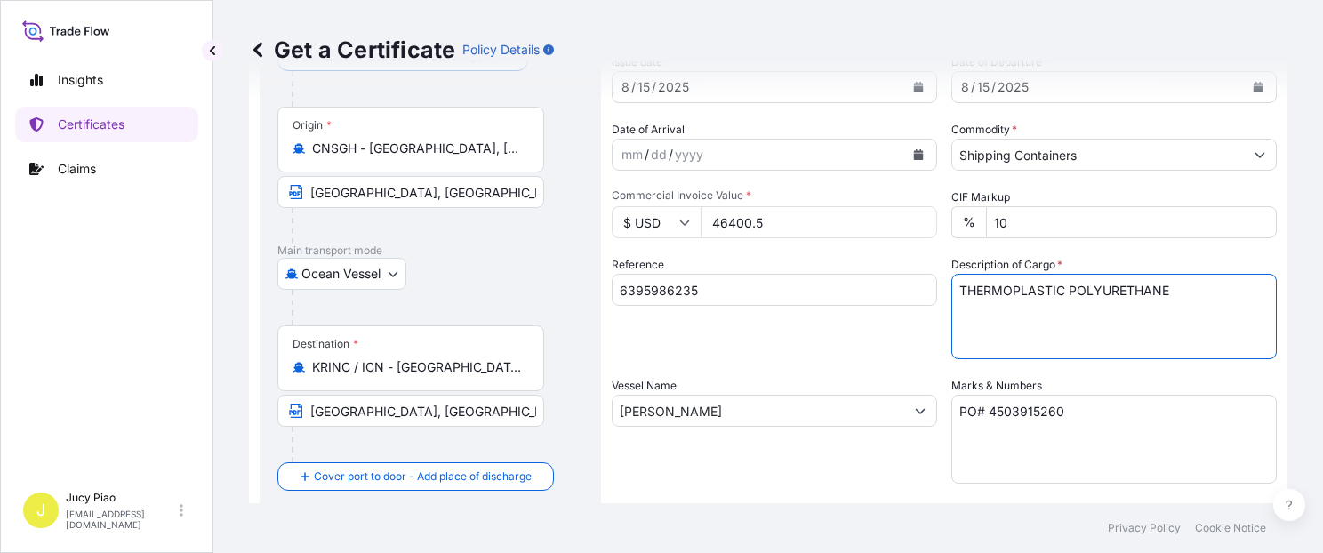
paste textarea "18 PALLETS (720 BAGS)"
type textarea "THERMOPLASTIC POLYURETHANE 18 PALLETS (720 BAGS)"
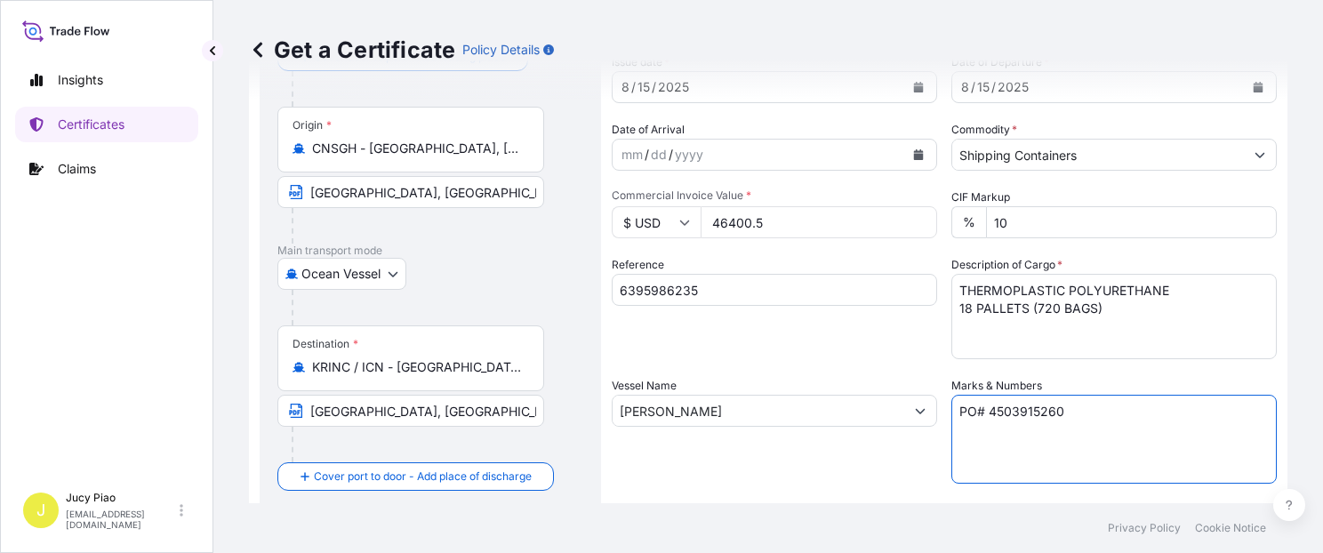
drag, startPoint x: 1083, startPoint y: 421, endPoint x: 813, endPoint y: 385, distance: 272.8
click at [813, 385] on div "Shipment Details Issue date * 8 / 15 / 2025 Date of Departure * 8 / 15 / 2025 D…" at bounding box center [944, 409] width 665 height 847
paste textarea "4862"
type textarea "PO# 4503914862"
click at [795, 336] on div "Reference 6395986235" at bounding box center [774, 307] width 325 height 103
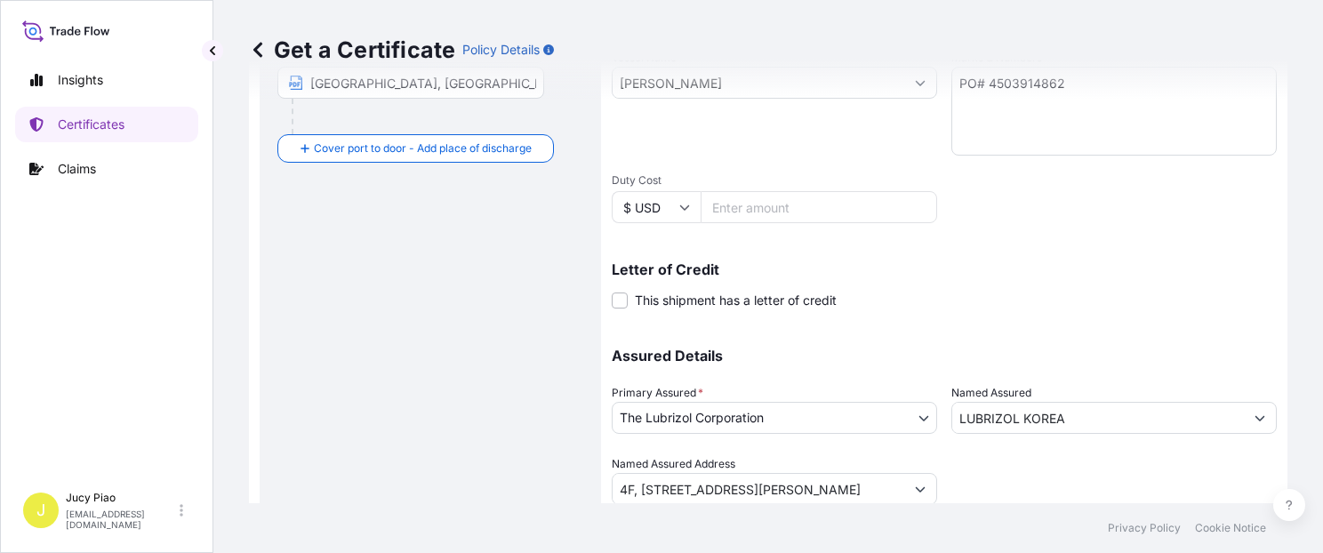
scroll to position [502, 0]
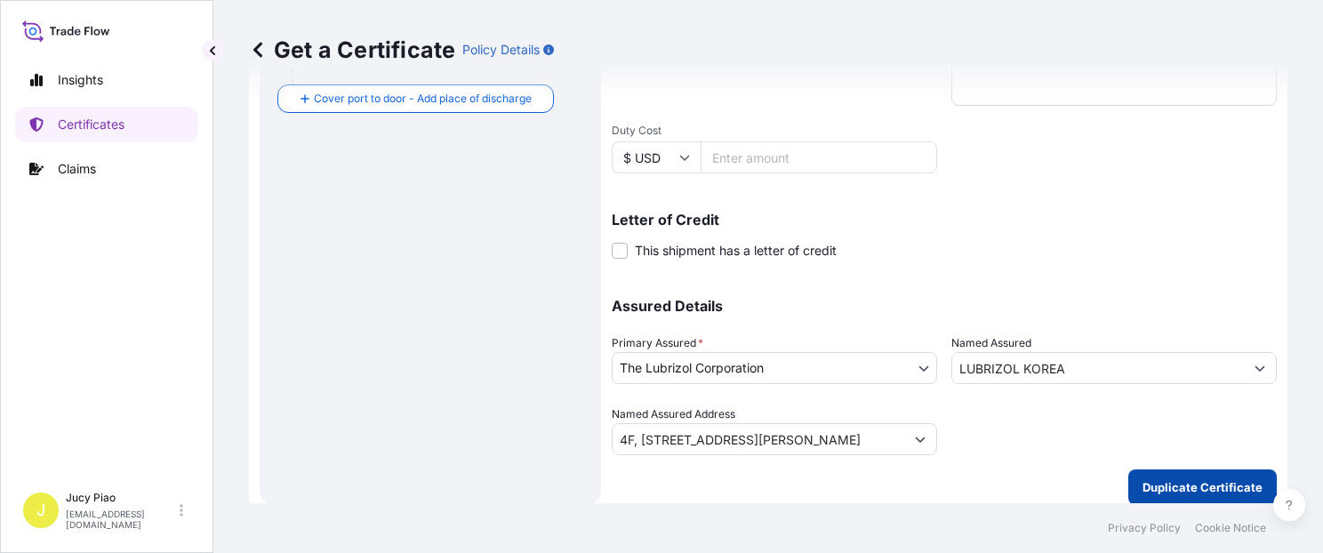
click at [1156, 488] on p "Duplicate Certificate" at bounding box center [1203, 487] width 120 height 18
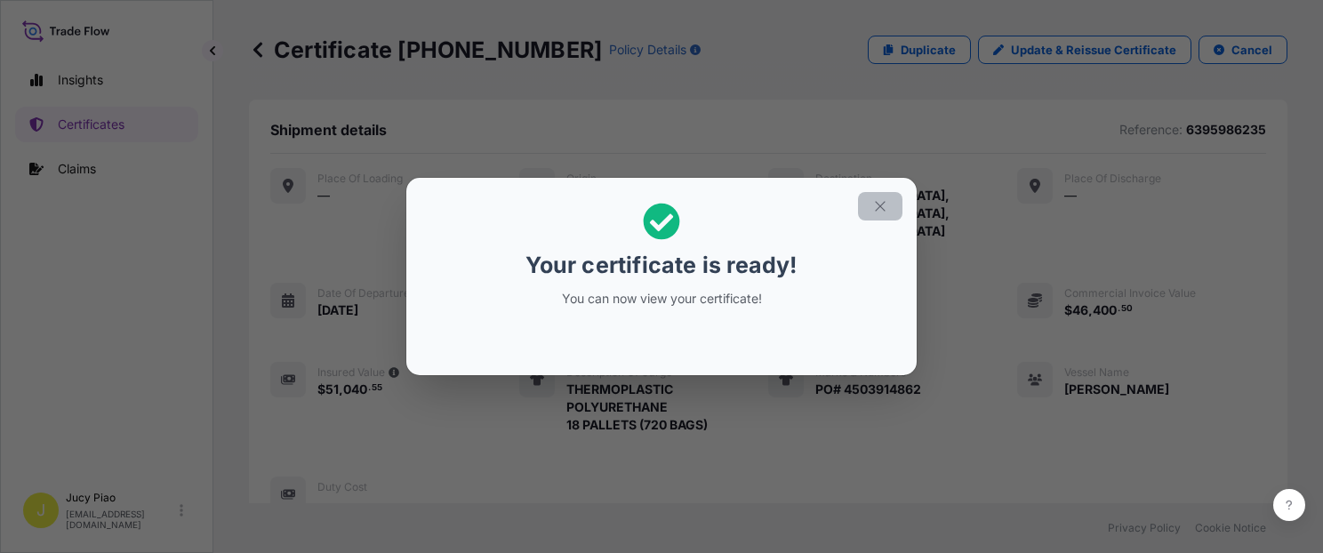
click at [886, 205] on icon "button" at bounding box center [880, 206] width 16 height 16
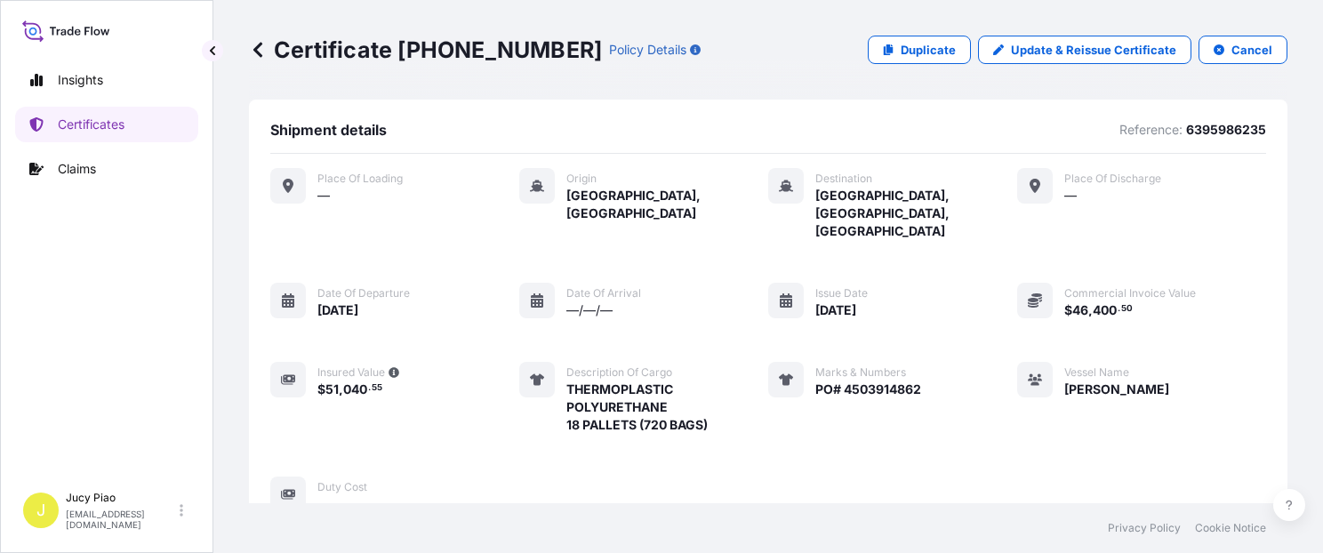
scroll to position [599, 0]
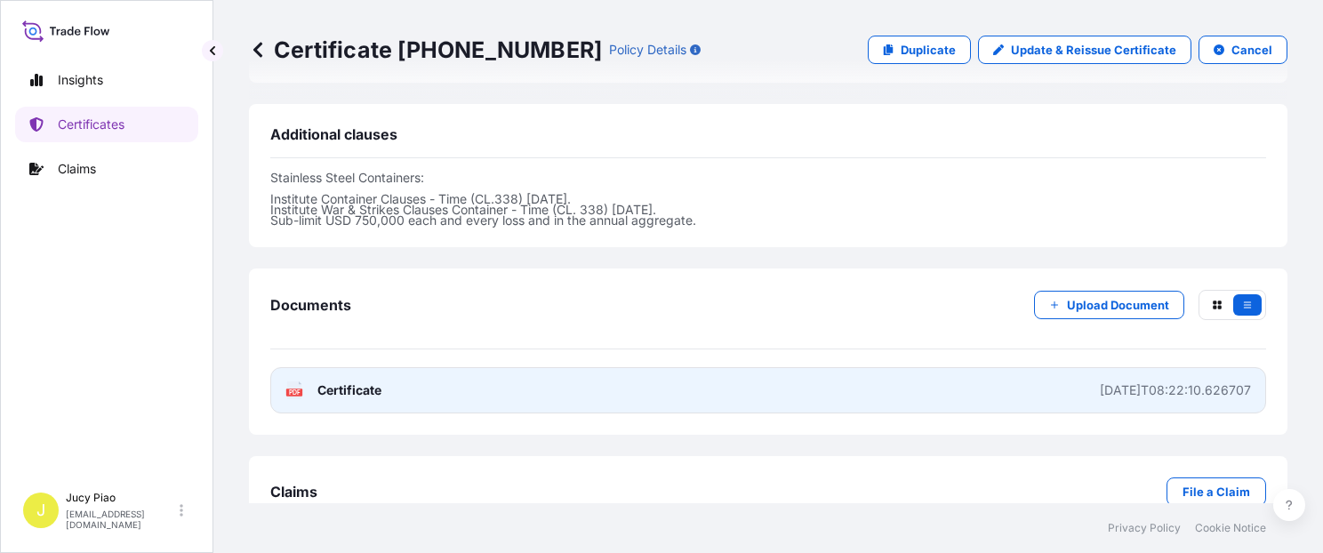
click at [1007, 367] on link "PDF Certificate 2025-08-15T08:22:10.626707" at bounding box center [768, 390] width 996 height 46
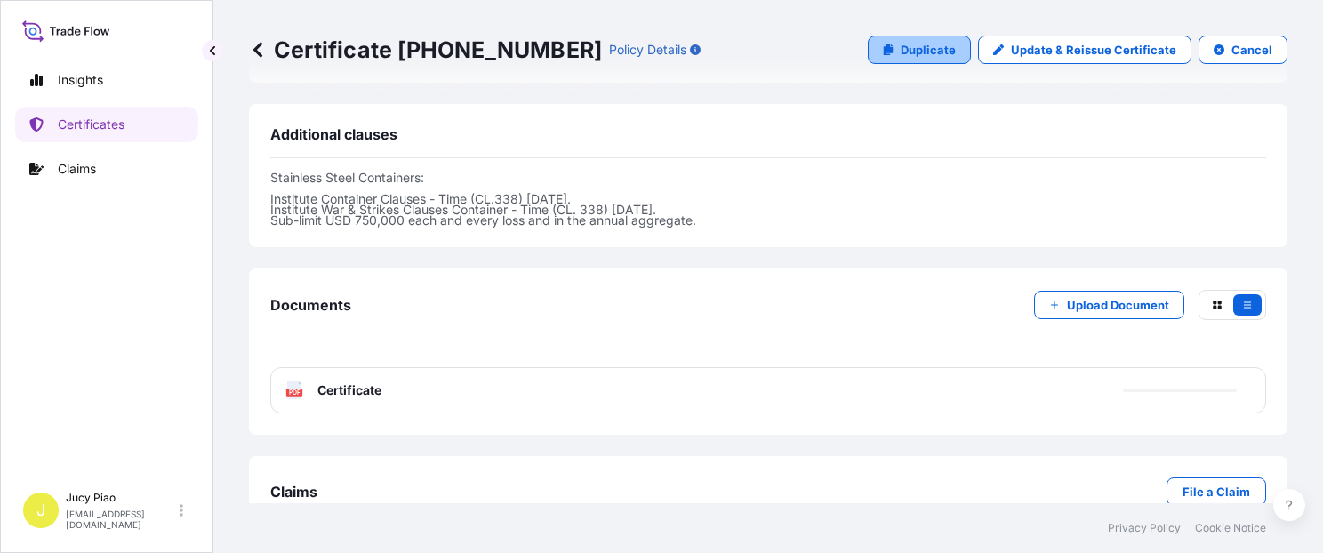
click at [932, 52] on p "Duplicate" at bounding box center [928, 50] width 55 height 18
select select "Ocean Vessel"
select select "31566"
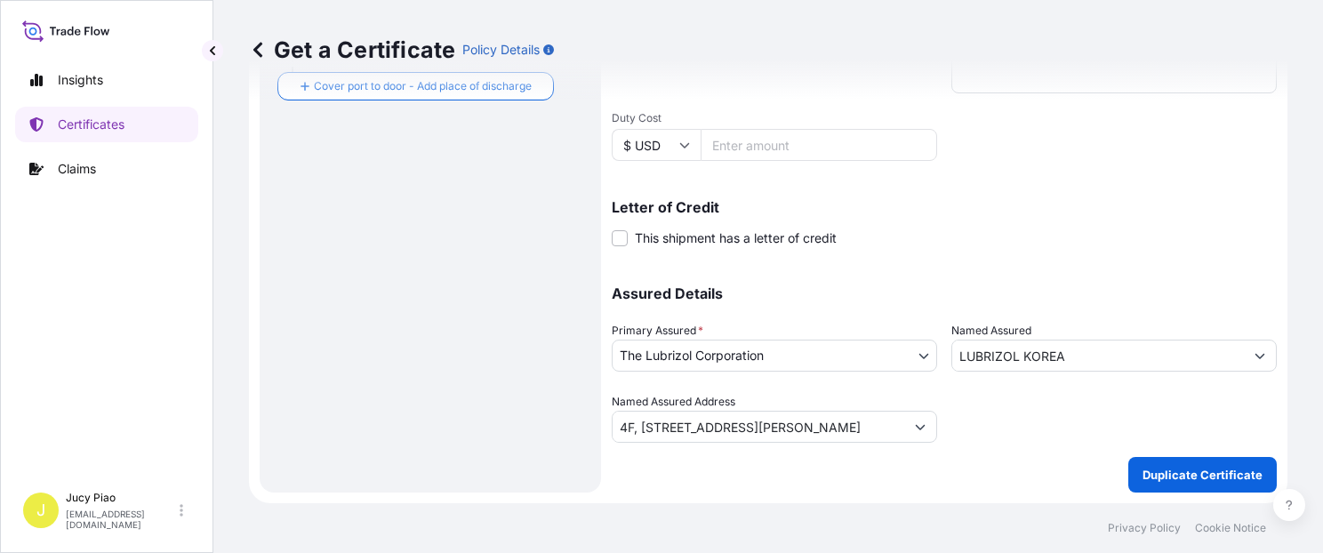
scroll to position [502, 0]
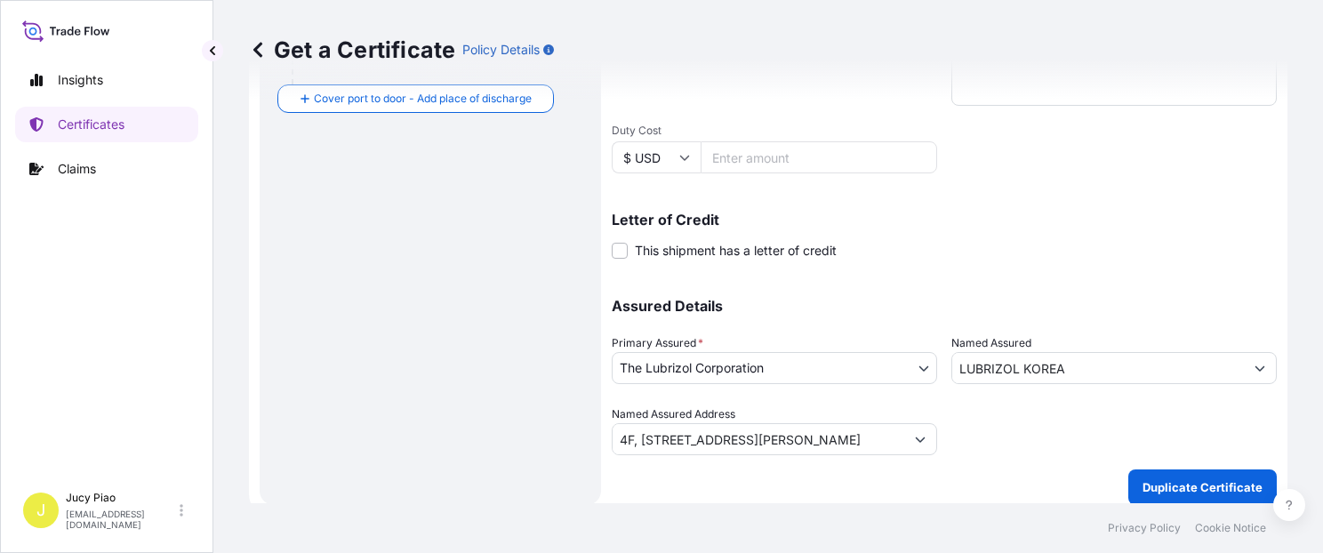
click at [1042, 279] on div "Assured Details Primary Assured * The Lubrizol Corporation The Lubrizol Corpora…" at bounding box center [944, 366] width 665 height 178
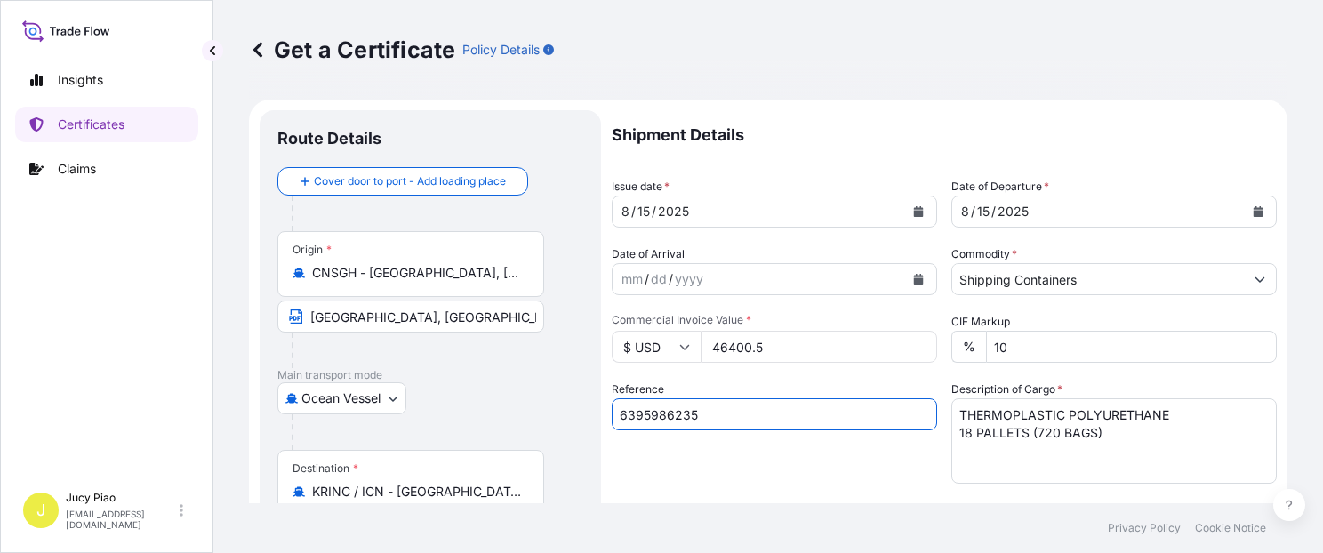
drag, startPoint x: 601, startPoint y: 413, endPoint x: 645, endPoint y: 420, distance: 44.1
click at [550, 408] on form "Route Details Cover door to port - Add loading place Place of loading Road / In…" at bounding box center [768, 559] width 1039 height 919
paste input "5257"
type input "6395985257"
click at [741, 446] on div "Reference 6395985257" at bounding box center [774, 432] width 325 height 103
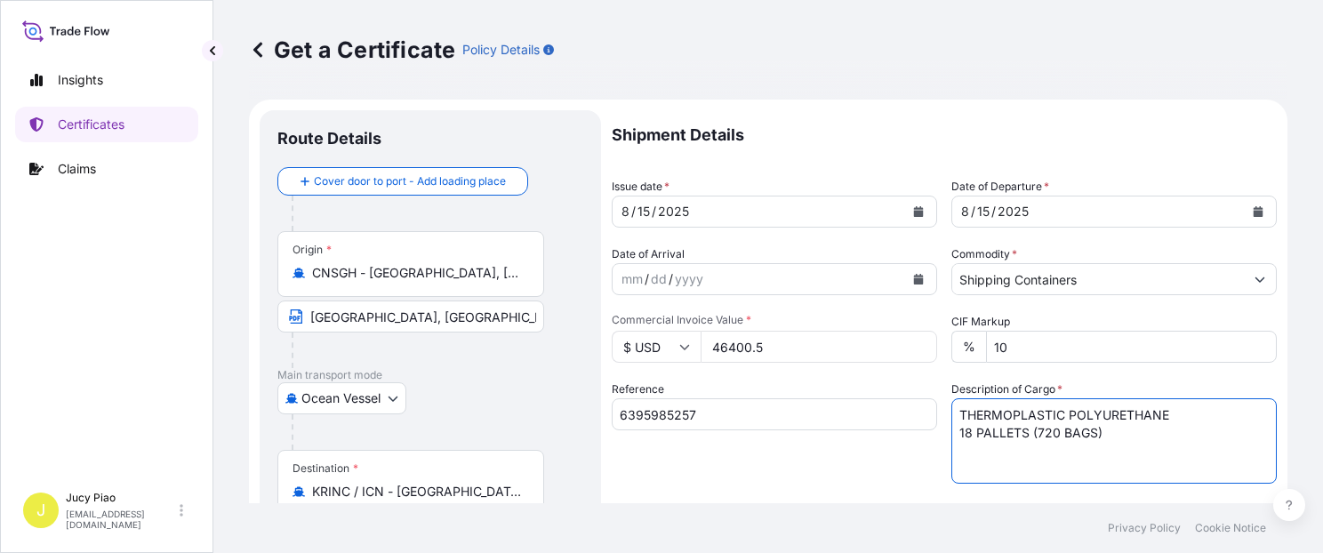
drag, startPoint x: 1148, startPoint y: 443, endPoint x: 767, endPoint y: 360, distance: 389.5
click at [768, 368] on div "Shipment Details Issue date * 8 / 15 / 2025 Date of Departure * 8 / 15 / 2025 D…" at bounding box center [944, 533] width 665 height 847
paste textarea "MERQUAT(TM) 550PR K POLYMER,"
paste textarea "1H1 PLASTIC DR 20 PALLETS (80 DRUMS)"
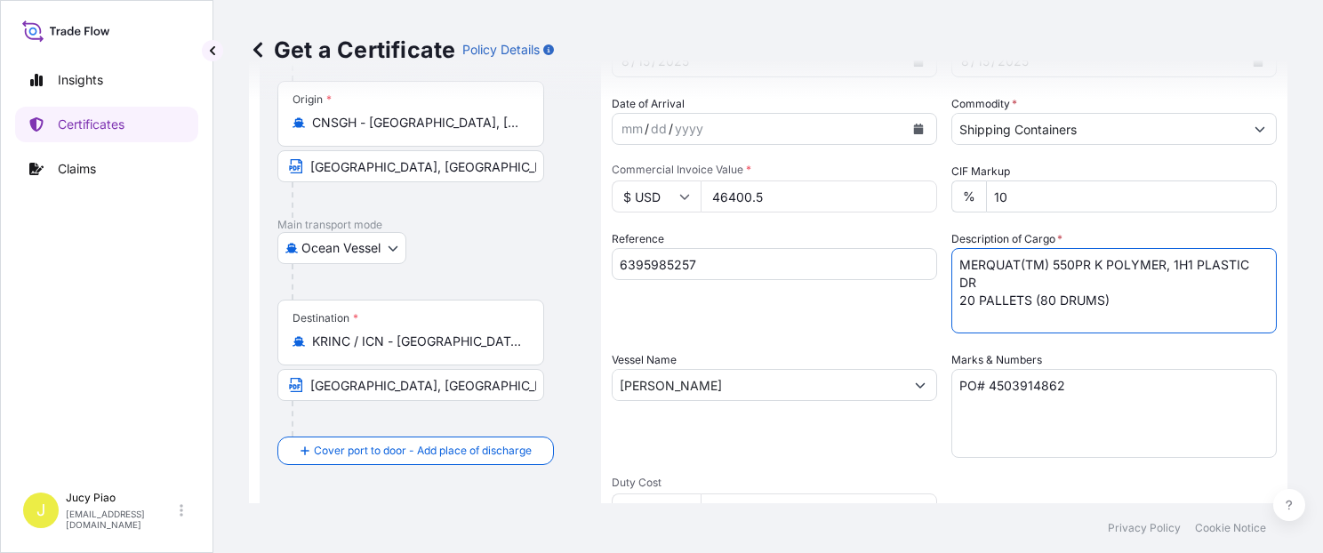
type textarea "MERQUAT(TM) 550PR K POLYMER, 1H1 PLASTIC DR 20 PALLETS (80 DRUMS)"
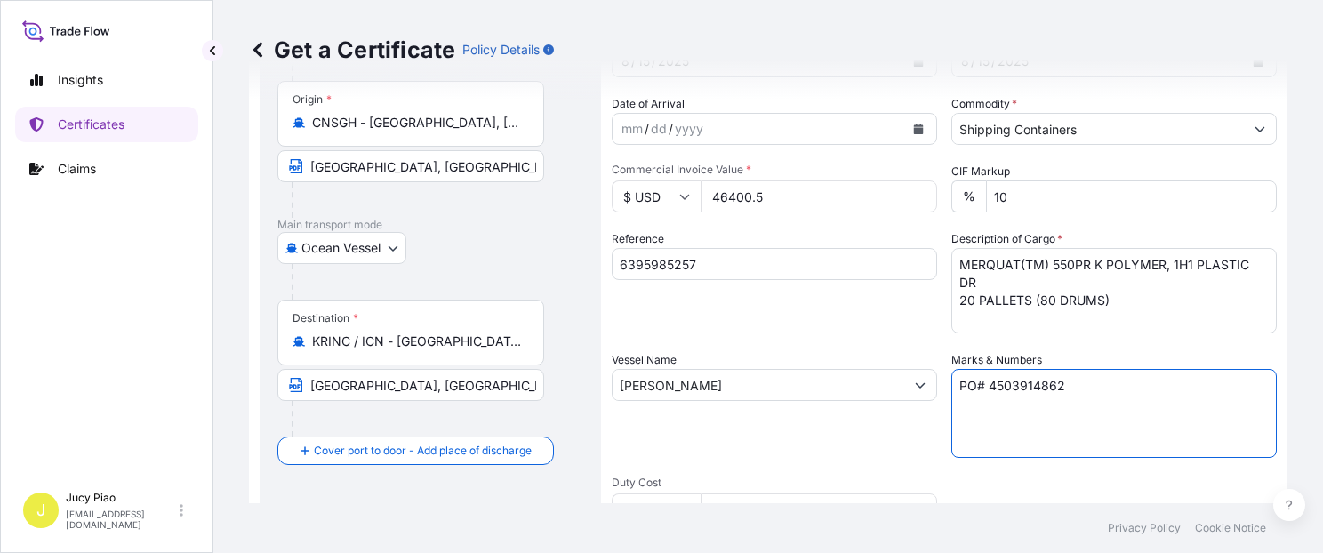
drag, startPoint x: 950, startPoint y: 382, endPoint x: 710, endPoint y: 371, distance: 239.5
click at [710, 371] on div "Shipment Details Issue date * 8 / 15 / 2025 Date of Departure * 8 / 15 / 2025 D…" at bounding box center [944, 383] width 665 height 847
paste textarea "280"
type textarea "PO# 4503912802"
click at [732, 457] on div "Shipment Details Issue date * 8 / 15 / 2025 Date of Departure * 8 / 15 / 2025 D…" at bounding box center [944, 383] width 665 height 847
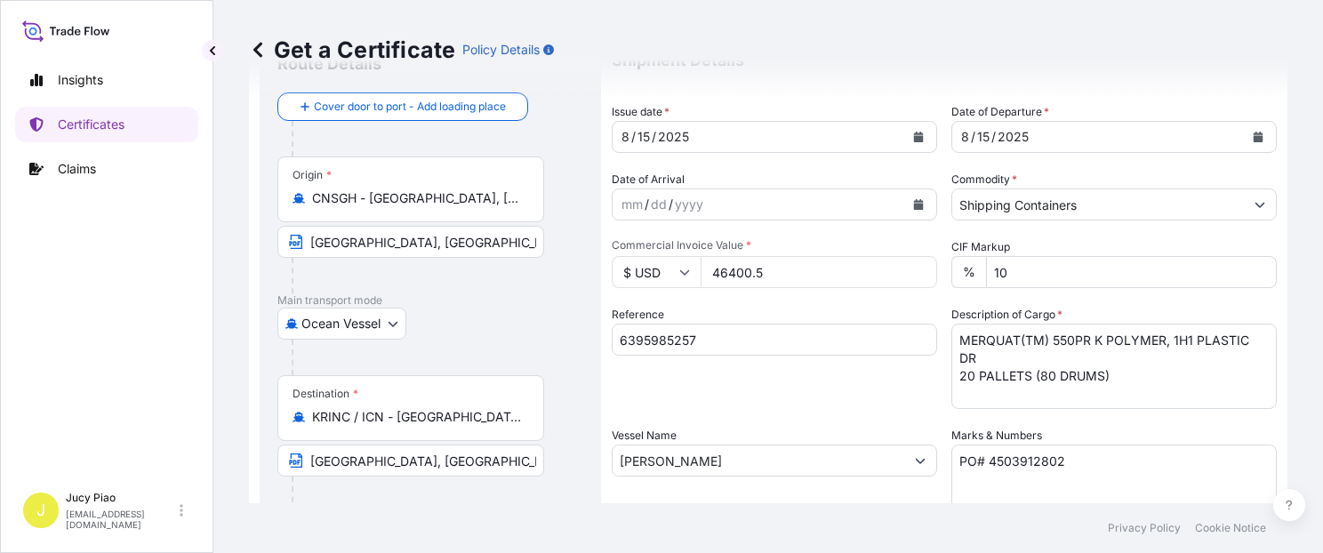
scroll to position [0, 0]
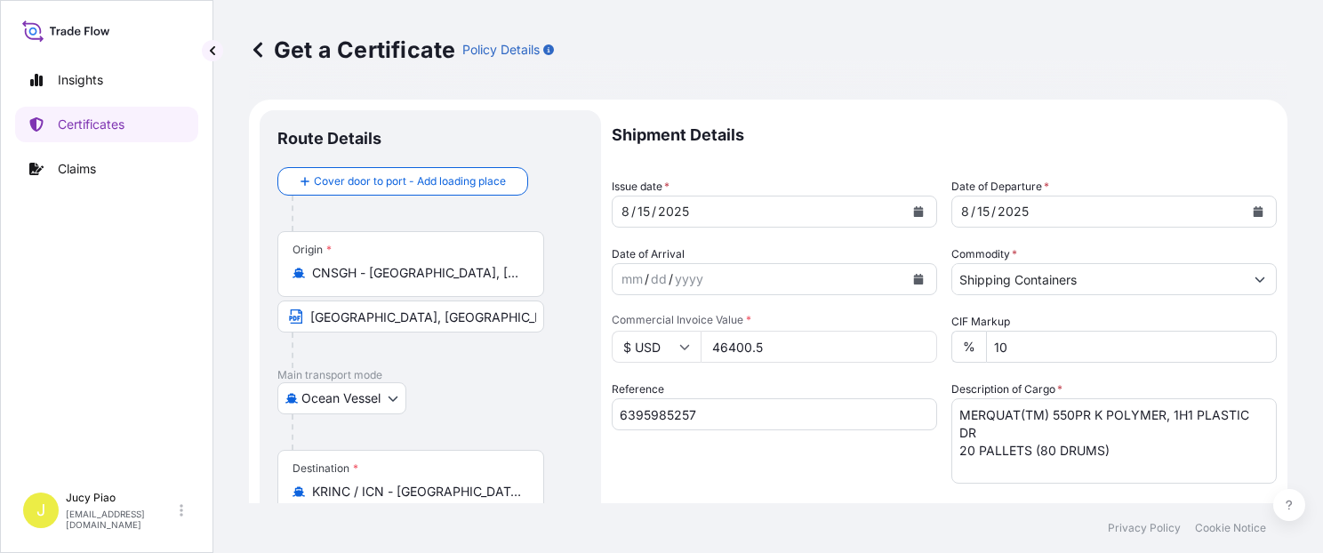
click at [731, 457] on div "Reference 6395985257" at bounding box center [774, 432] width 325 height 103
drag, startPoint x: 793, startPoint y: 347, endPoint x: 691, endPoint y: 343, distance: 102.3
click at [691, 343] on div "$ USD 46400.5" at bounding box center [774, 347] width 325 height 32
type input "13241.6"
click at [754, 377] on div "Shipment Details Issue date * 8 / 15 / 2025 Date of Departure * 8 / 15 / 2025 D…" at bounding box center [944, 533] width 665 height 847
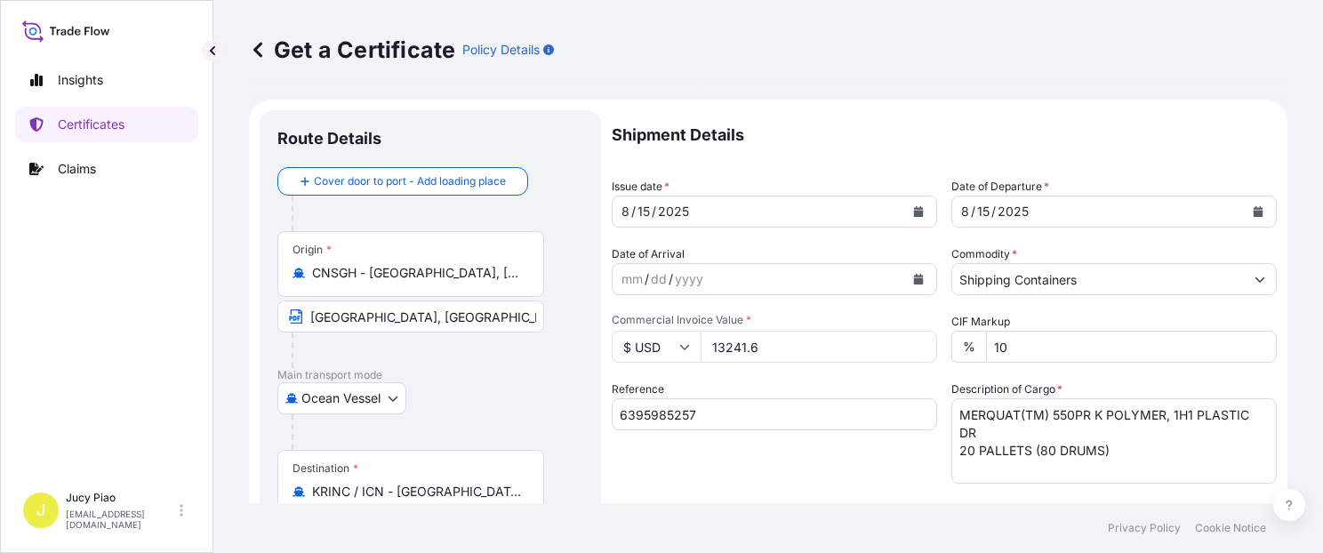
click at [773, 453] on div "Reference 6395985257" at bounding box center [774, 432] width 325 height 103
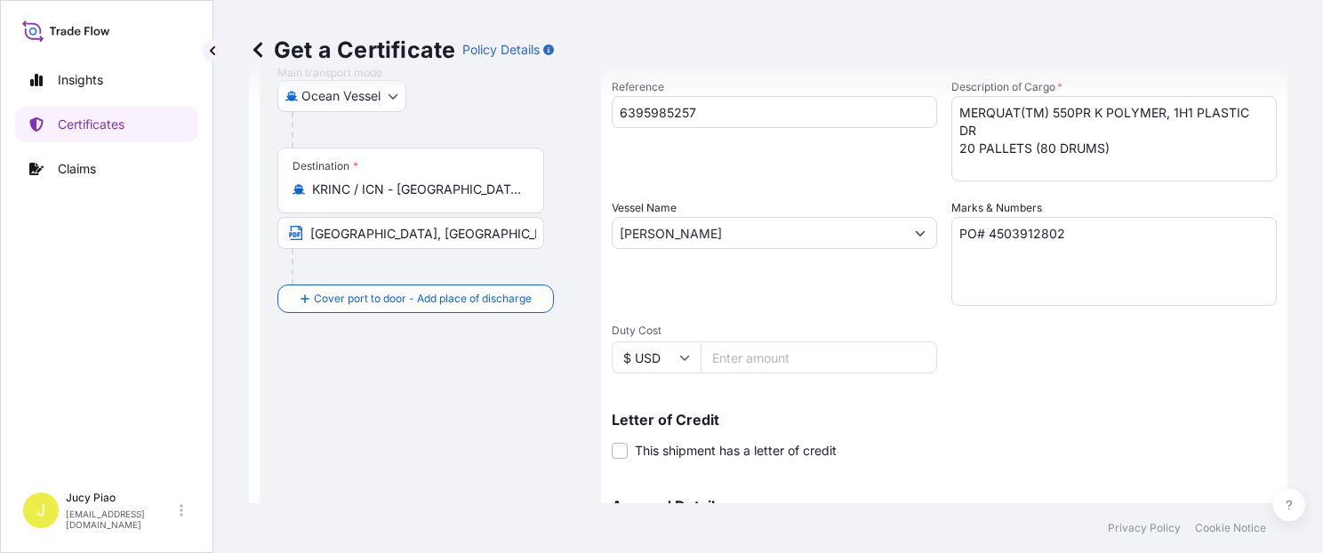
scroll to position [502, 0]
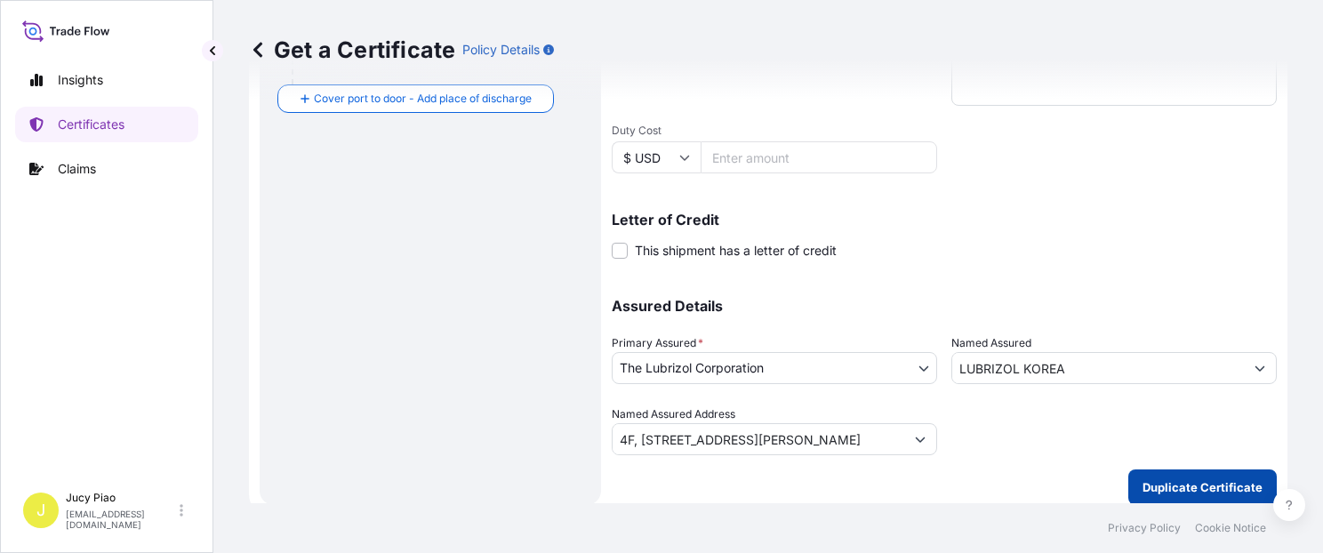
click at [1169, 498] on button "Duplicate Certificate" at bounding box center [1202, 487] width 148 height 36
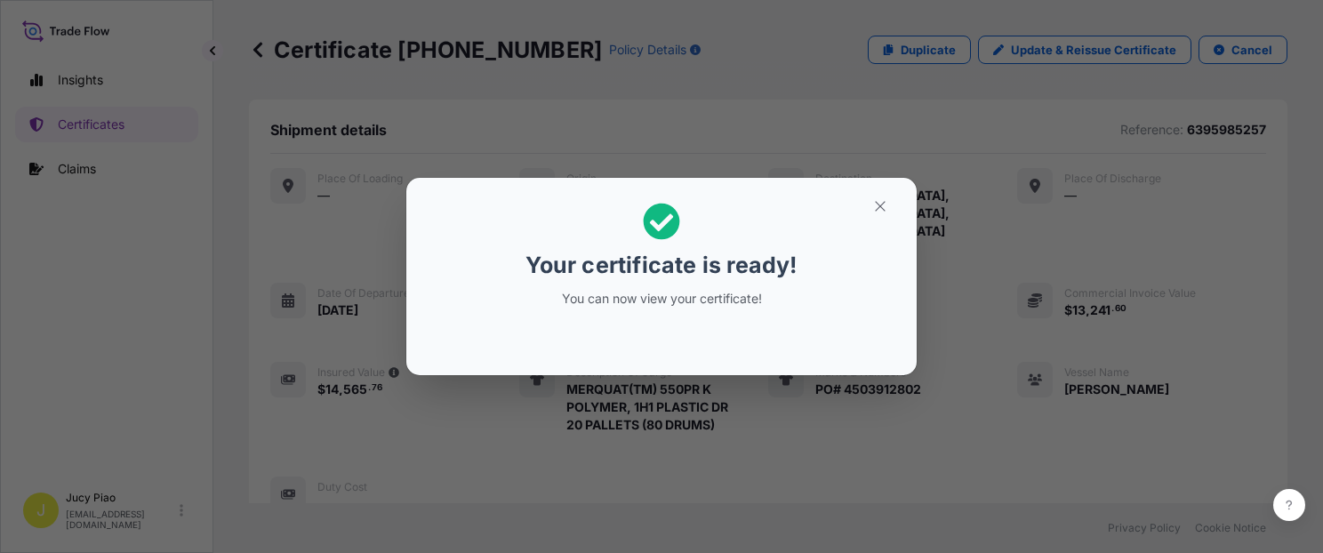
click at [882, 218] on button "button" at bounding box center [880, 206] width 44 height 28
click at [882, 213] on icon "button" at bounding box center [880, 206] width 16 height 16
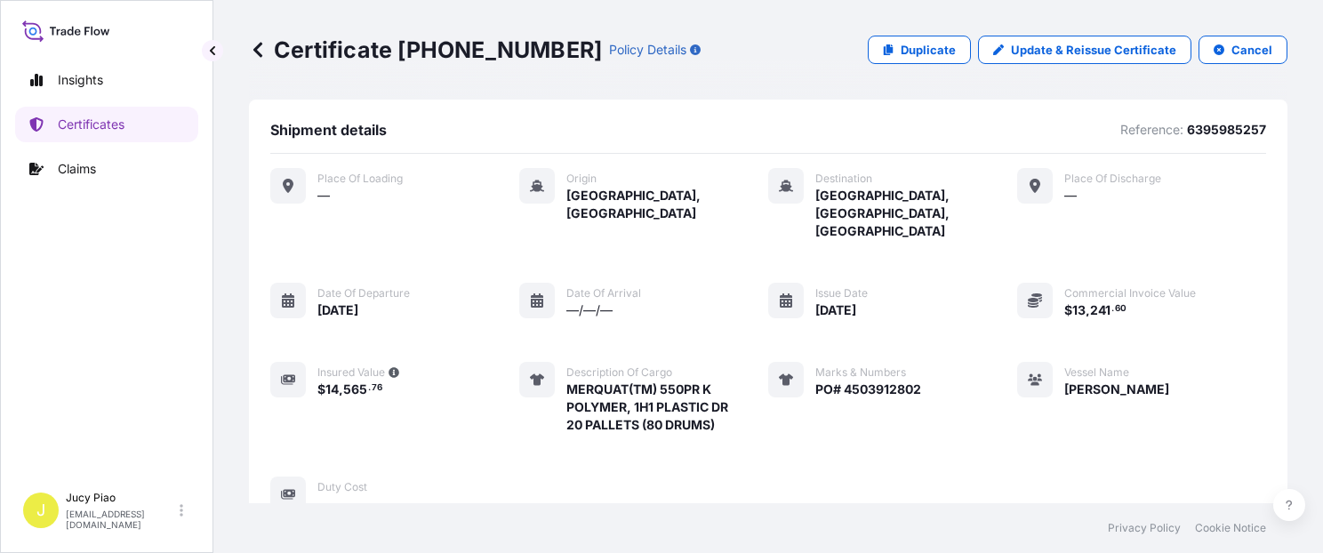
click at [946, 407] on div "Place of Loading — Origin Shanghai, China Destination Incheon, Korea, South Pla…" at bounding box center [768, 340] width 996 height 345
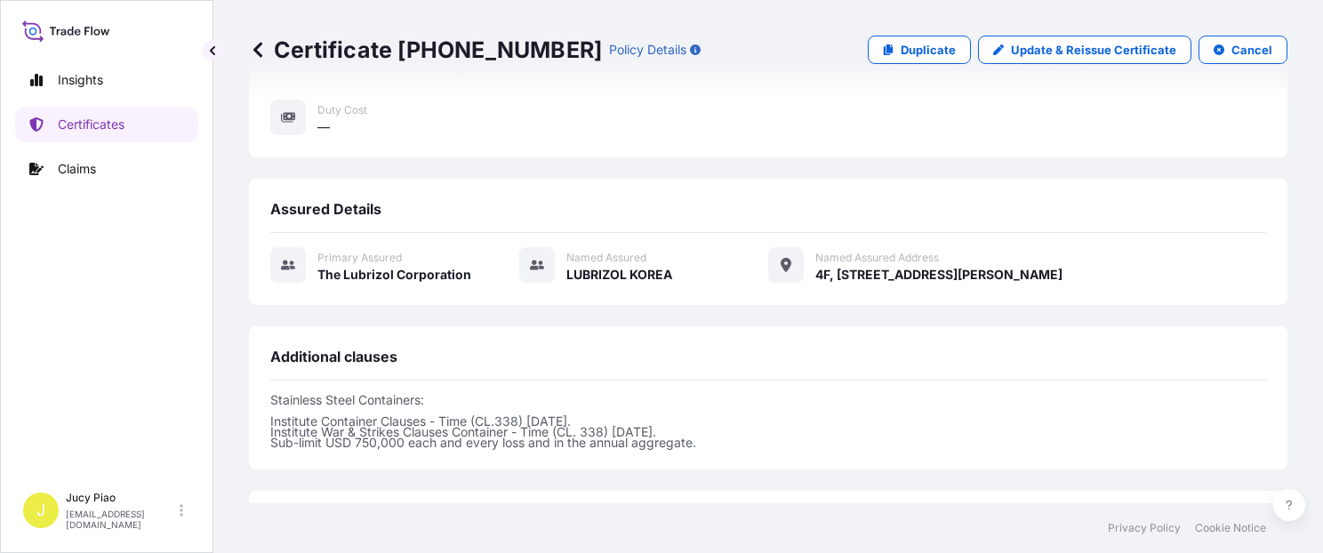
scroll to position [599, 0]
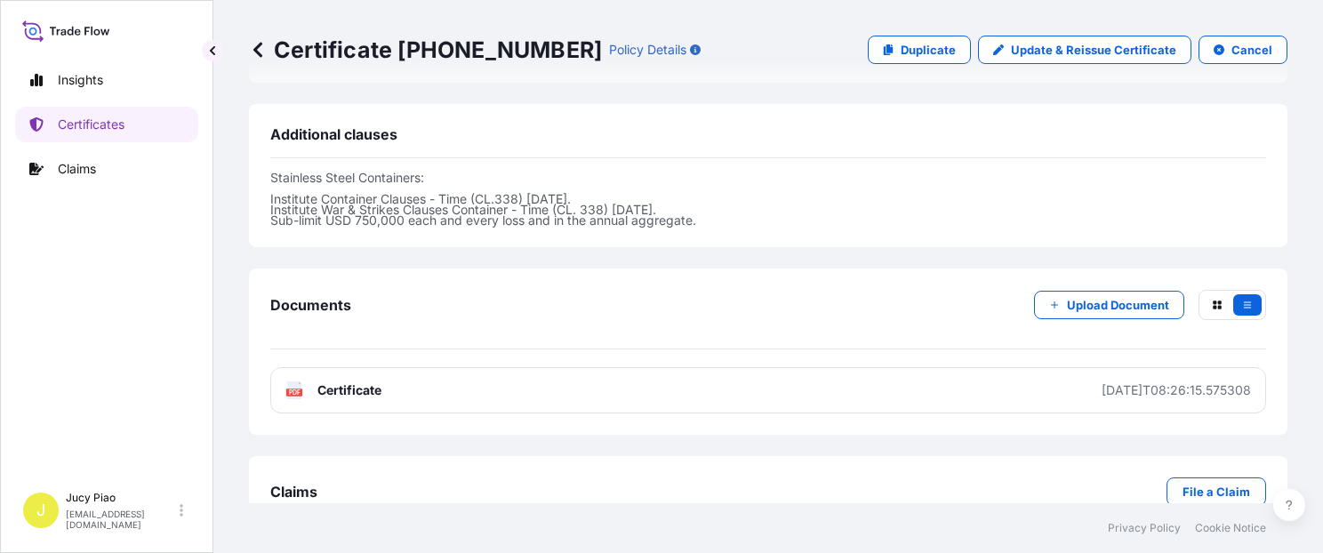
click at [930, 367] on link "PDF Certificate 2025-08-15T08:26:15.575308" at bounding box center [768, 390] width 996 height 46
click at [135, 126] on link "Certificates" at bounding box center [106, 125] width 183 height 36
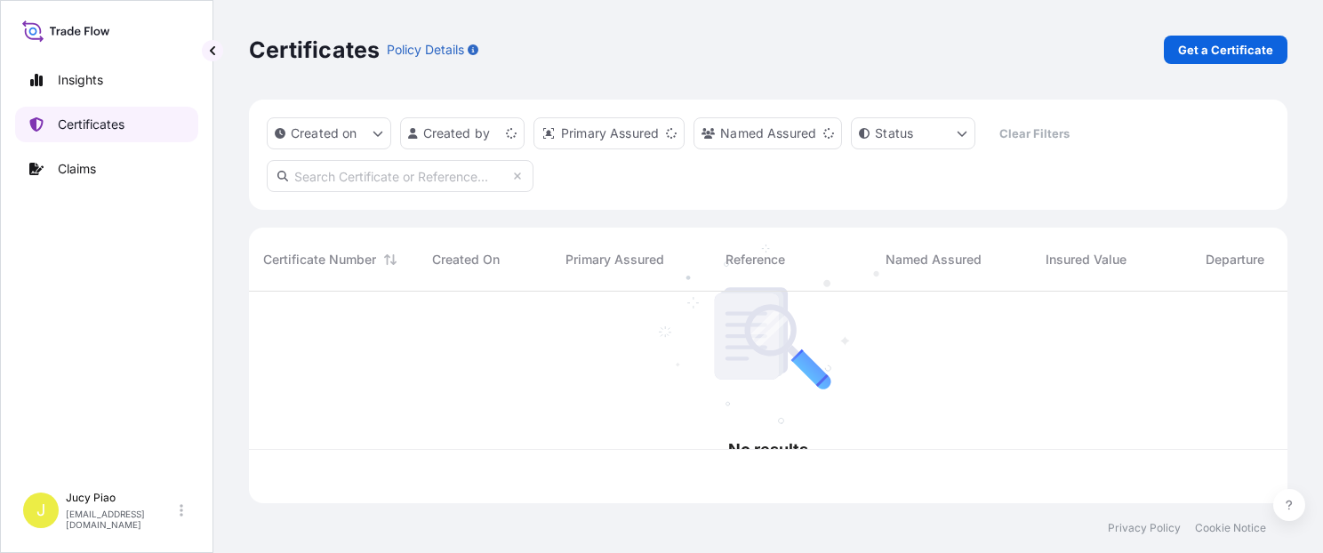
scroll to position [208, 1024]
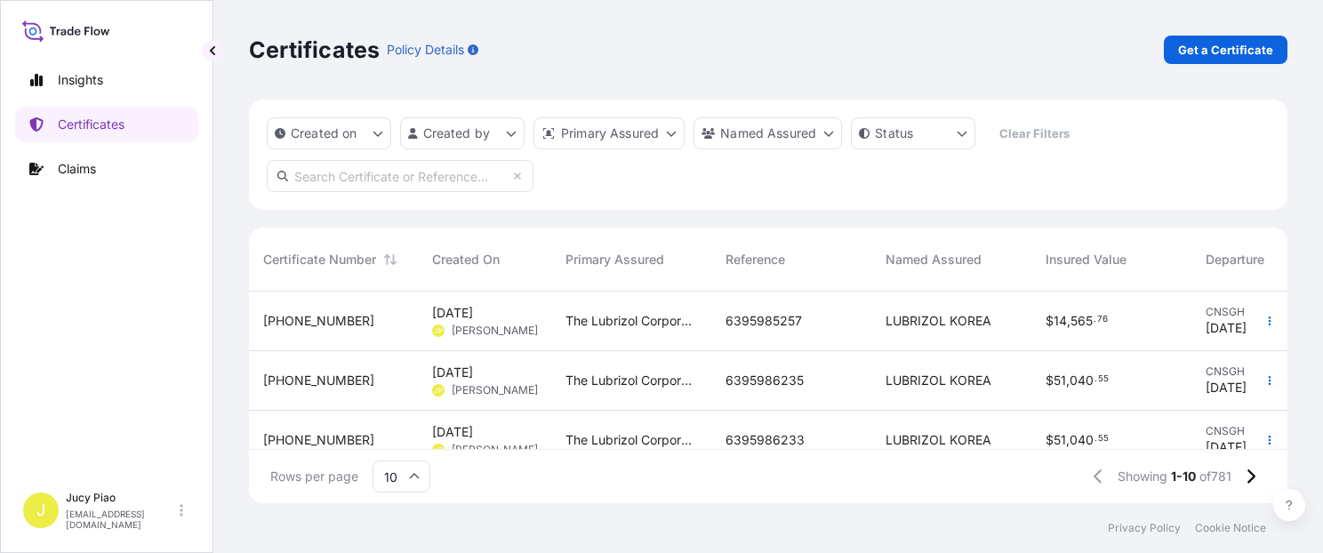
click at [769, 386] on span "6395986235" at bounding box center [765, 381] width 78 height 18
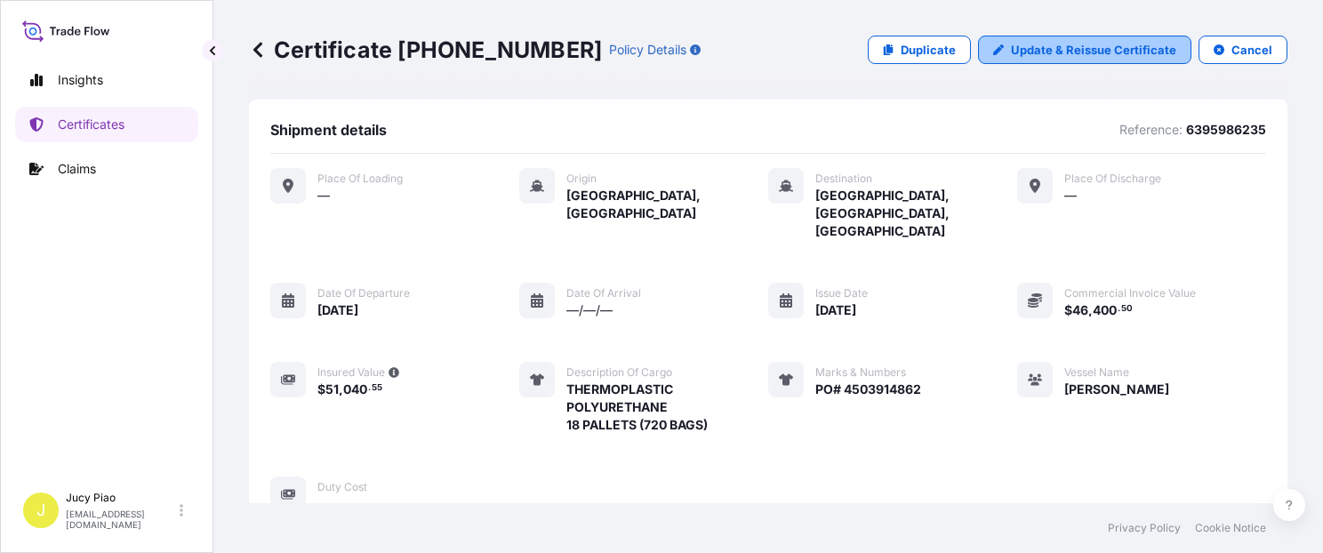
click at [1066, 52] on p "Update & Reissue Certificate" at bounding box center [1093, 50] width 165 height 18
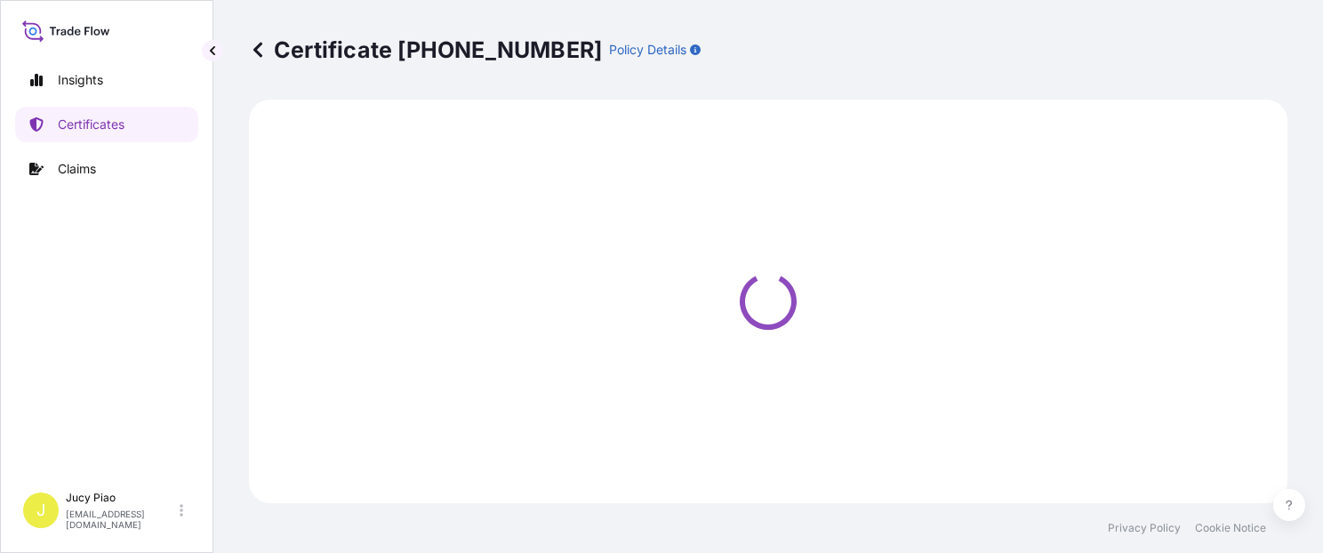
select select "Ocean Vessel"
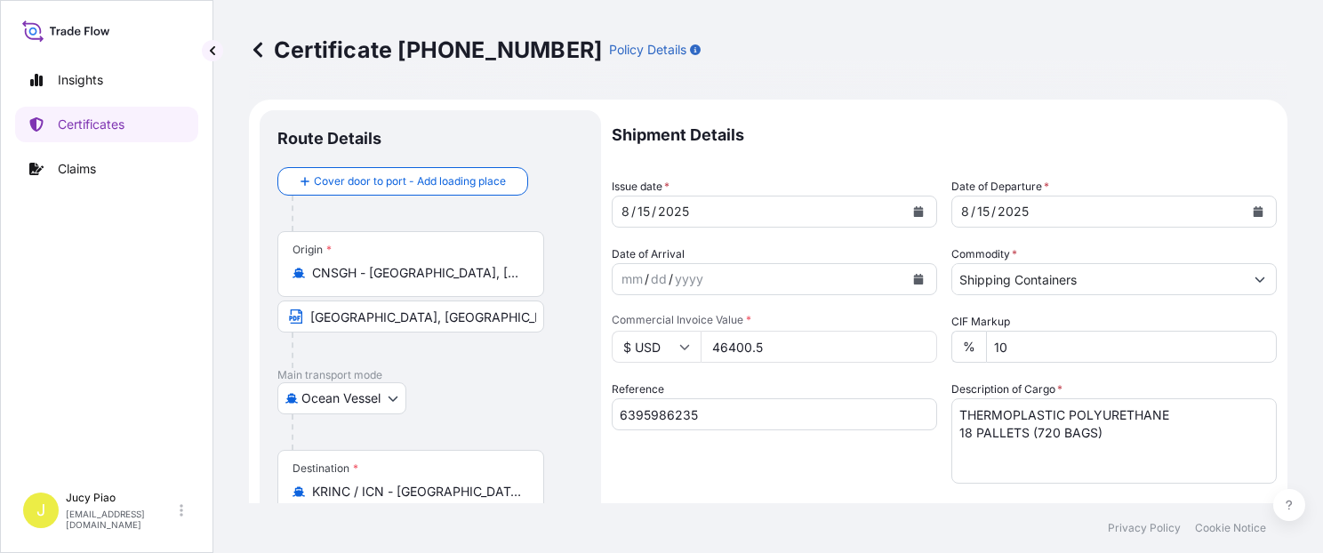
drag, startPoint x: 804, startPoint y: 343, endPoint x: 664, endPoint y: 341, distance: 139.6
click at [664, 341] on div "$ USD 46400.5" at bounding box center [774, 347] width 325 height 32
type input "53410"
click at [841, 467] on div "Reference 6395986235" at bounding box center [774, 432] width 325 height 103
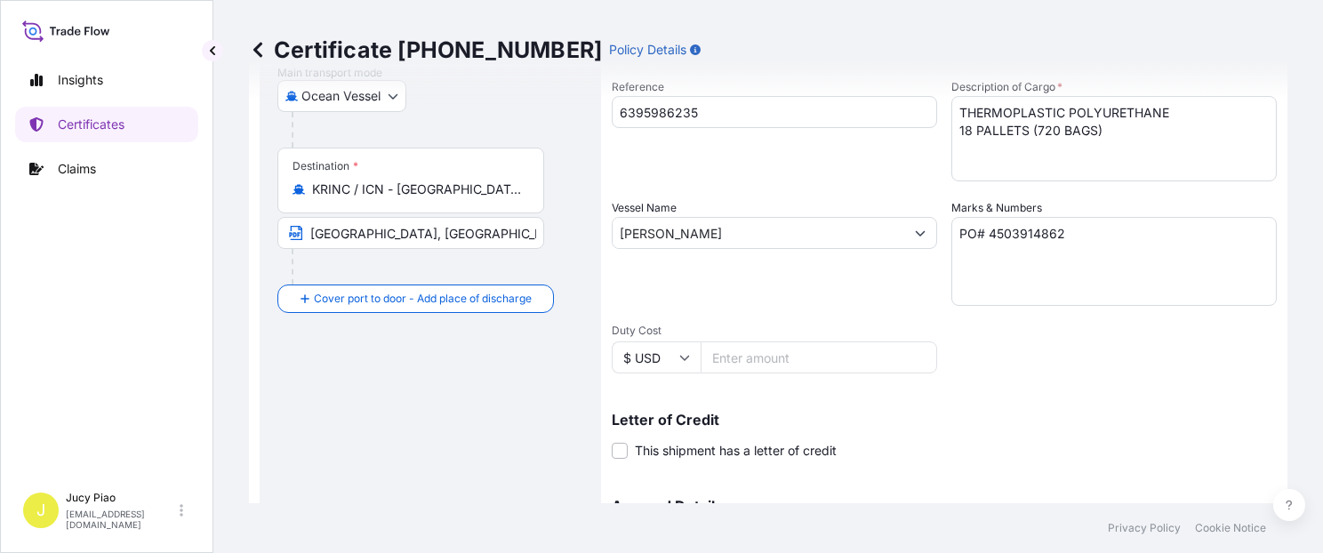
scroll to position [502, 0]
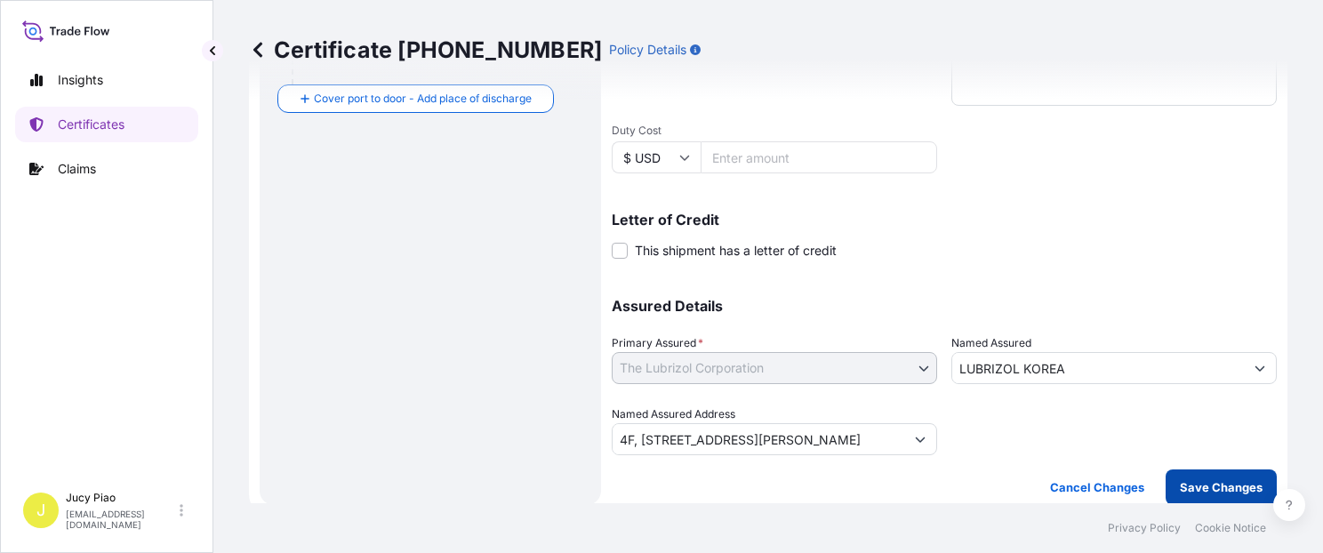
click at [1205, 489] on p "Save Changes" at bounding box center [1221, 487] width 83 height 18
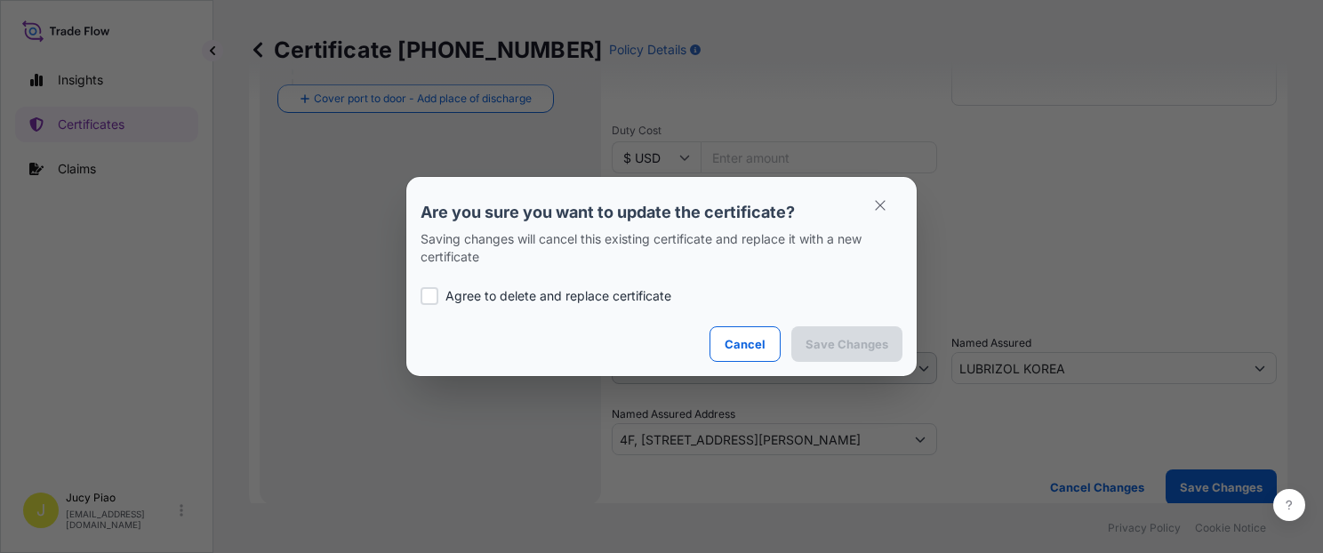
click at [542, 313] on div "Agree to delete and replace certificate" at bounding box center [662, 296] width 482 height 60
click at [544, 299] on p "Agree to delete and replace certificate" at bounding box center [558, 296] width 226 height 18
checkbox input "true"
click at [886, 349] on p "Save Changes" at bounding box center [847, 344] width 83 height 18
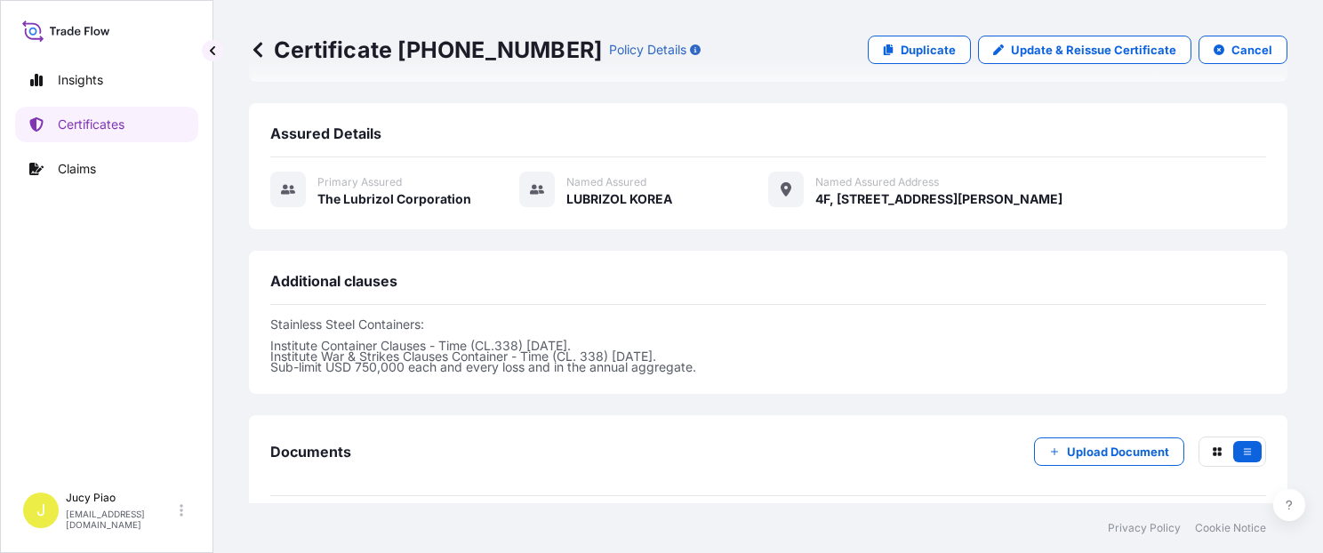
scroll to position [528, 0]
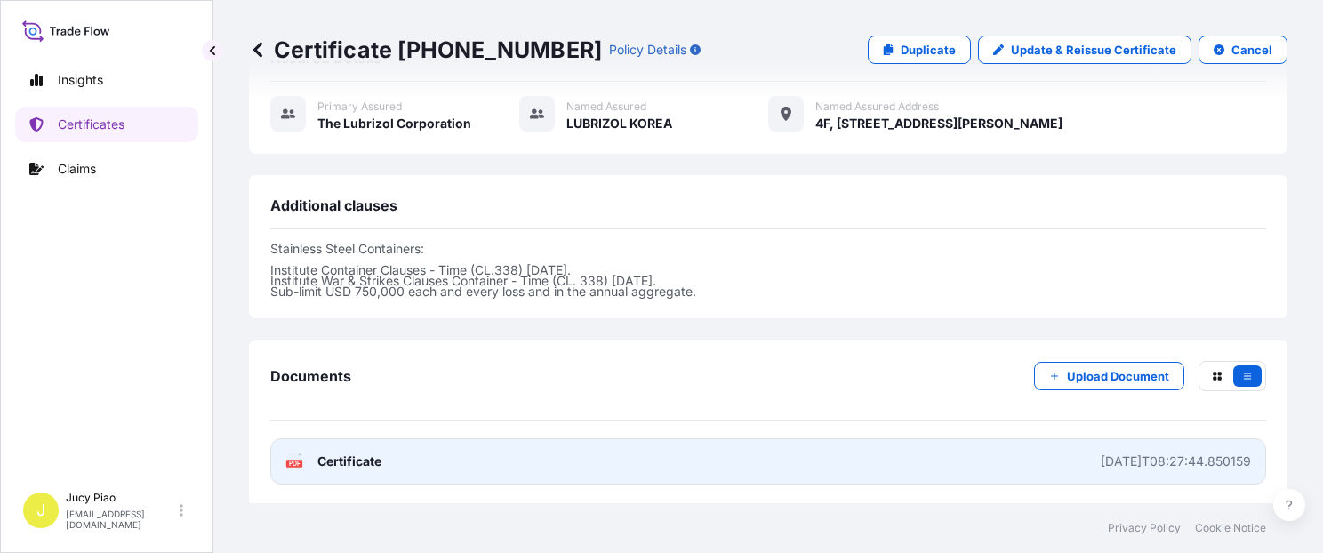
click at [951, 438] on link "PDF Certificate 2025-08-15T08:27:44.850159" at bounding box center [768, 461] width 996 height 46
